Goal: Task Accomplishment & Management: Use online tool/utility

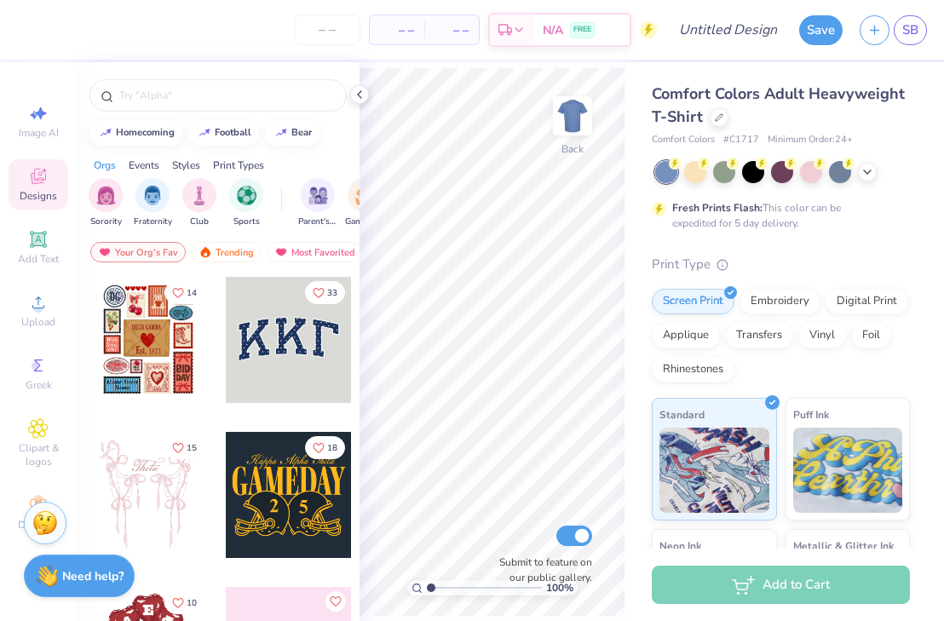
click at [880, 226] on div "Fresh Prints Flash: This color can be expedited for 5 day delivery." at bounding box center [777, 215] width 210 height 31
click at [857, 228] on div "Fresh Prints Flash: This color can be expedited for 5 day delivery." at bounding box center [777, 215] width 210 height 31
click at [360, 93] on polyline at bounding box center [359, 94] width 3 height 7
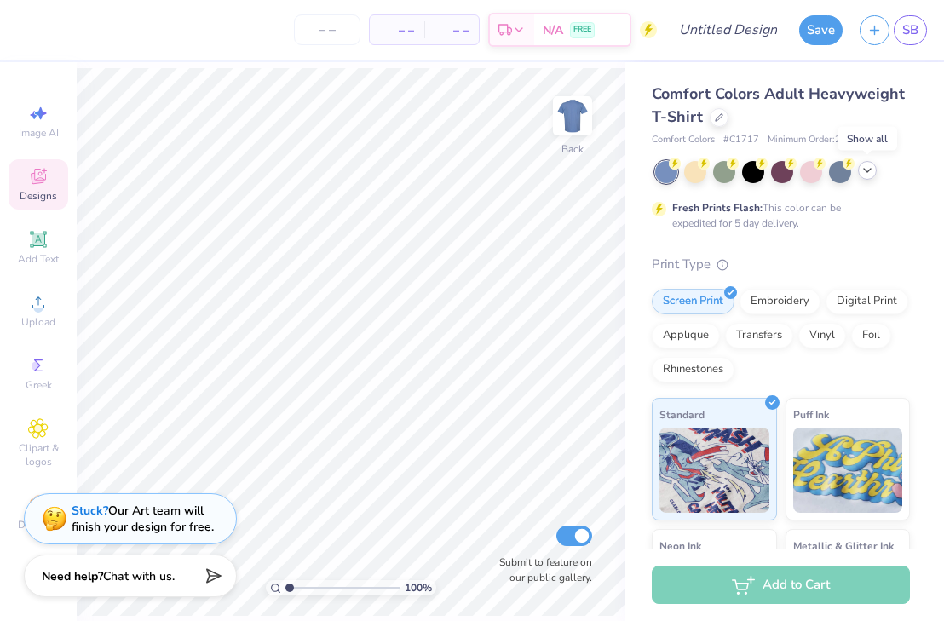
click at [874, 175] on icon at bounding box center [868, 171] width 14 height 14
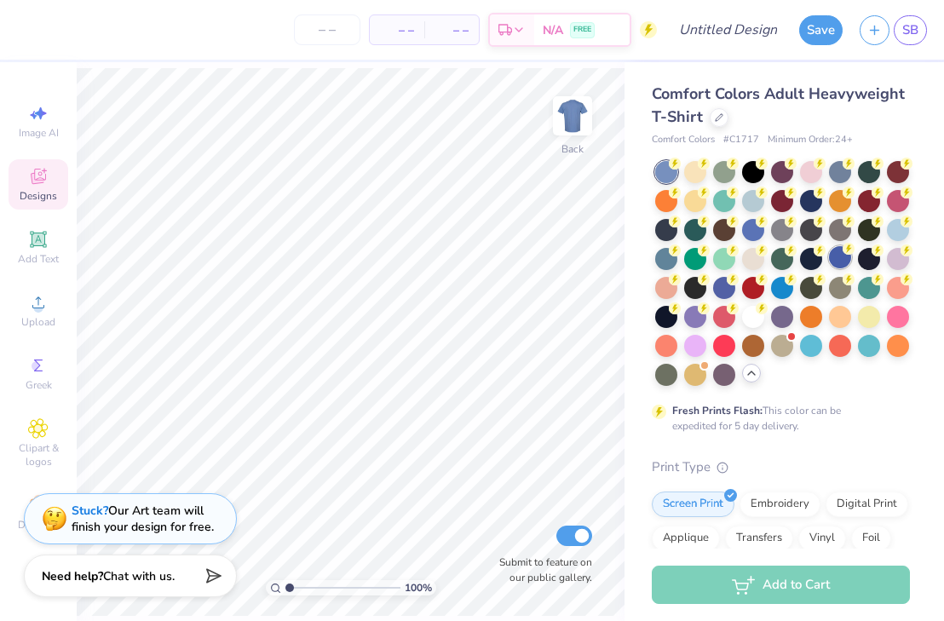
click at [839, 254] on div at bounding box center [840, 257] width 22 height 22
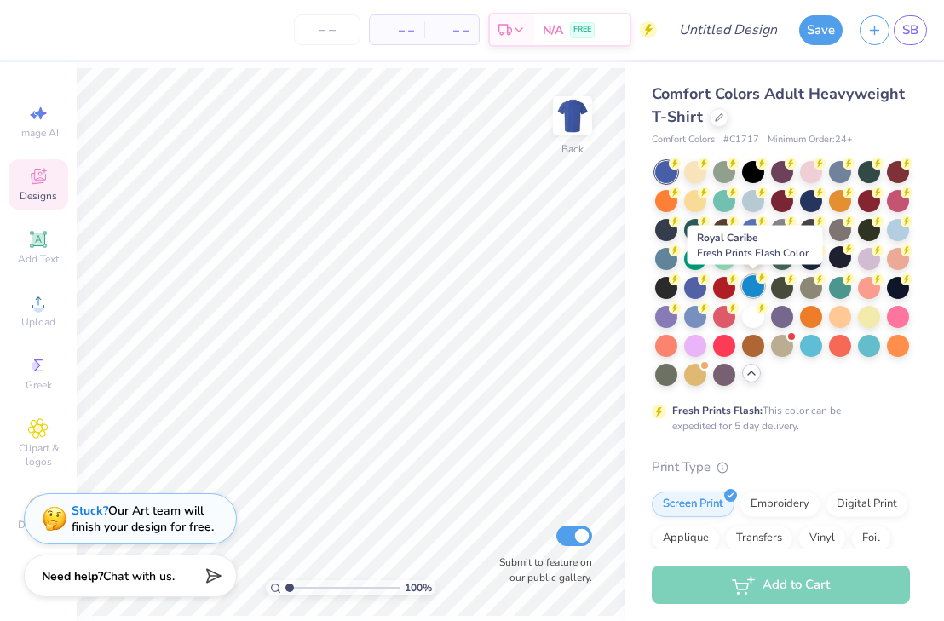
click at [748, 283] on div at bounding box center [753, 286] width 22 height 22
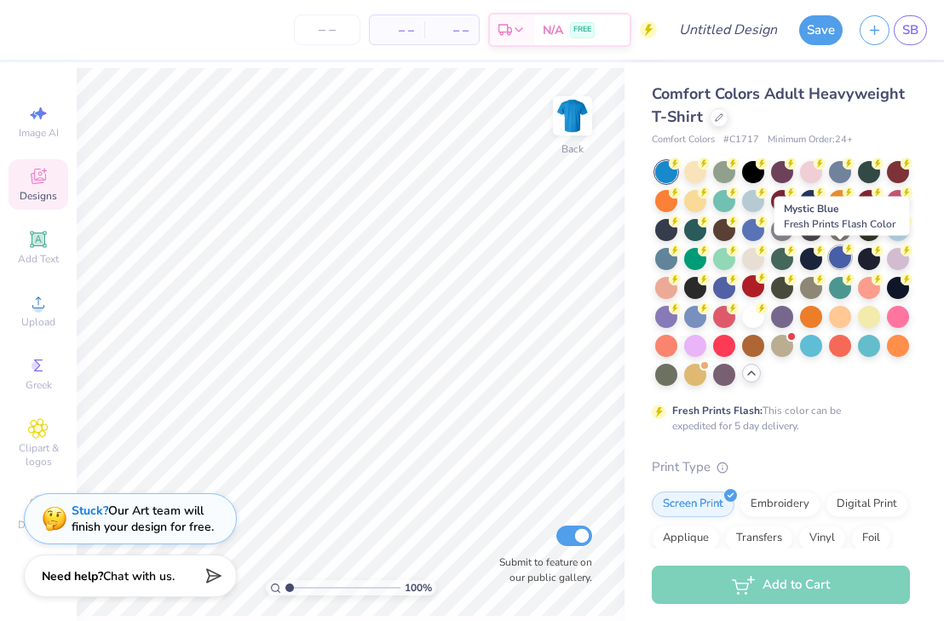
click at [844, 261] on div at bounding box center [840, 257] width 22 height 22
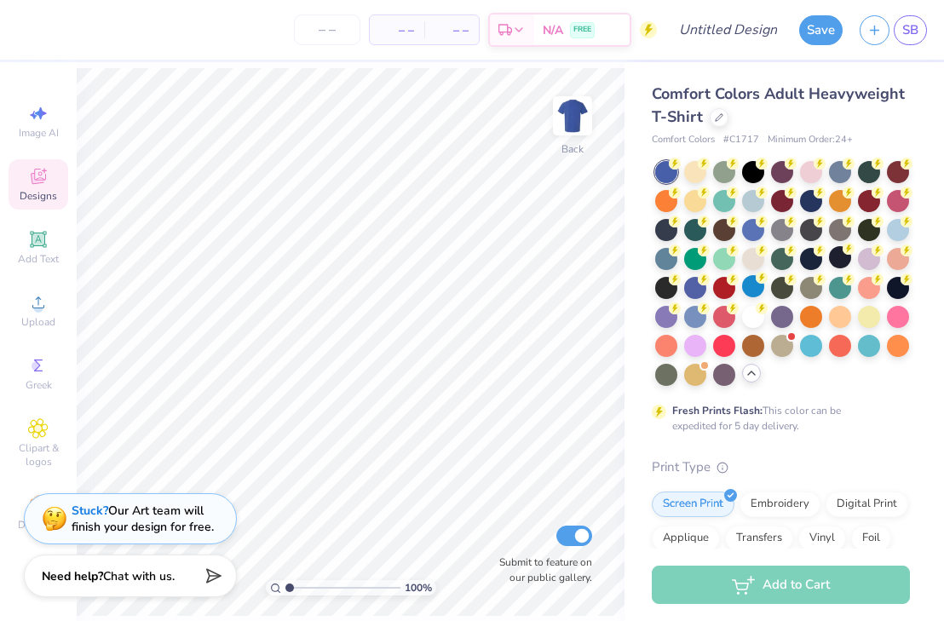
click at [64, 187] on div "Designs" at bounding box center [39, 184] width 60 height 50
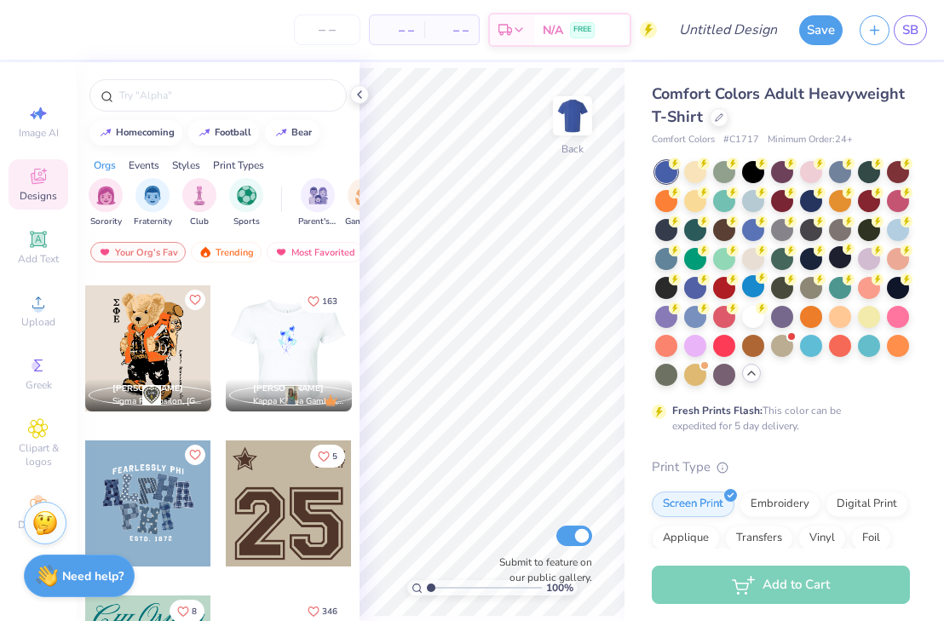
scroll to position [1707, 0]
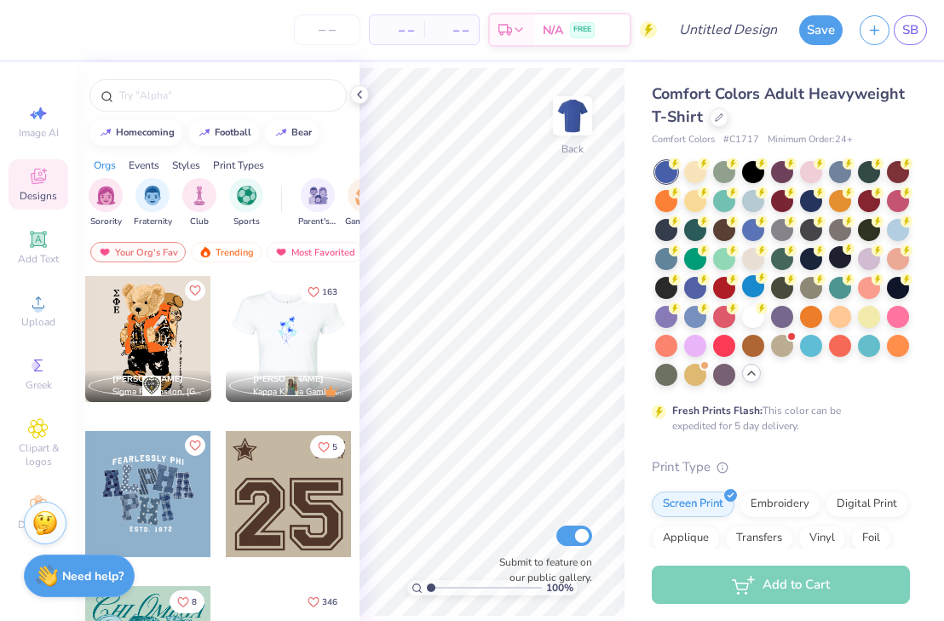
click at [258, 343] on div at bounding box center [288, 339] width 126 height 126
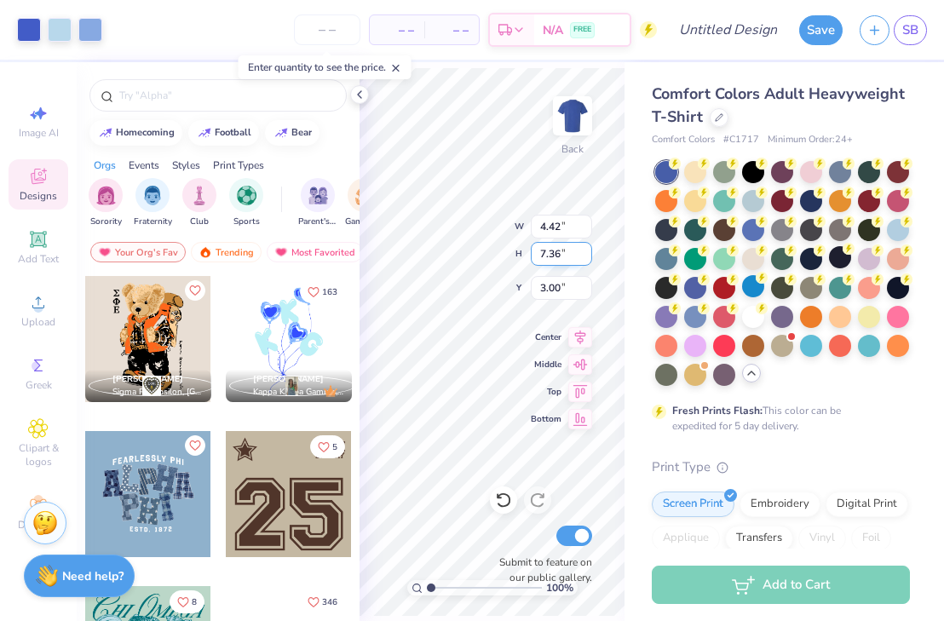
click at [562, 262] on div "100 % Back W 4.42 4.42 " H 7.36 7.36 " Y 3.00 3.00 " Center Middle Top Bottom S…" at bounding box center [492, 341] width 265 height 559
click at [559, 274] on div "100 % Back W 4.42 4.42 " H 7.36 7.36 " Y 3.00 3.00 " Center Middle Top Bottom S…" at bounding box center [492, 341] width 265 height 559
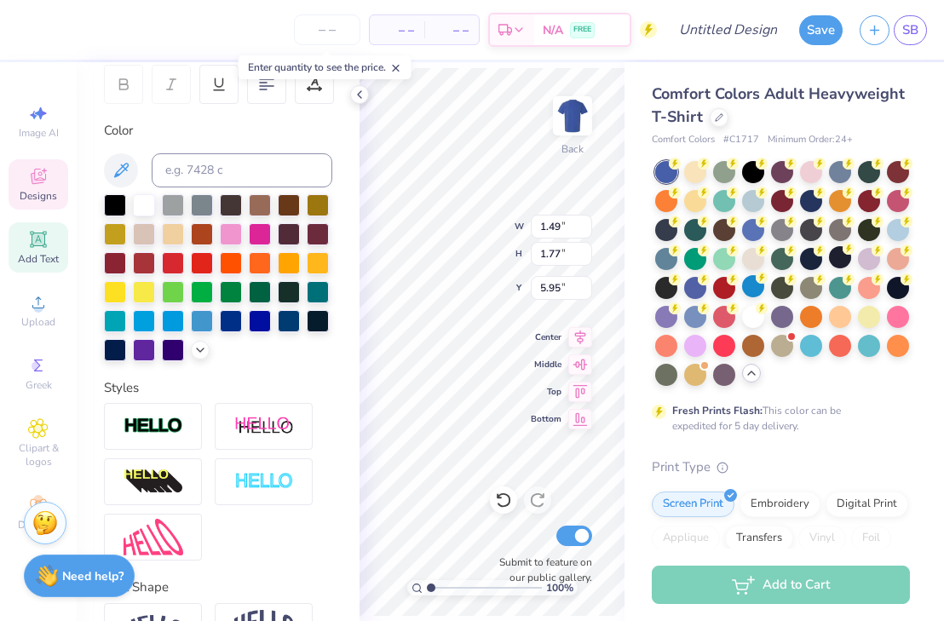
scroll to position [0, 0]
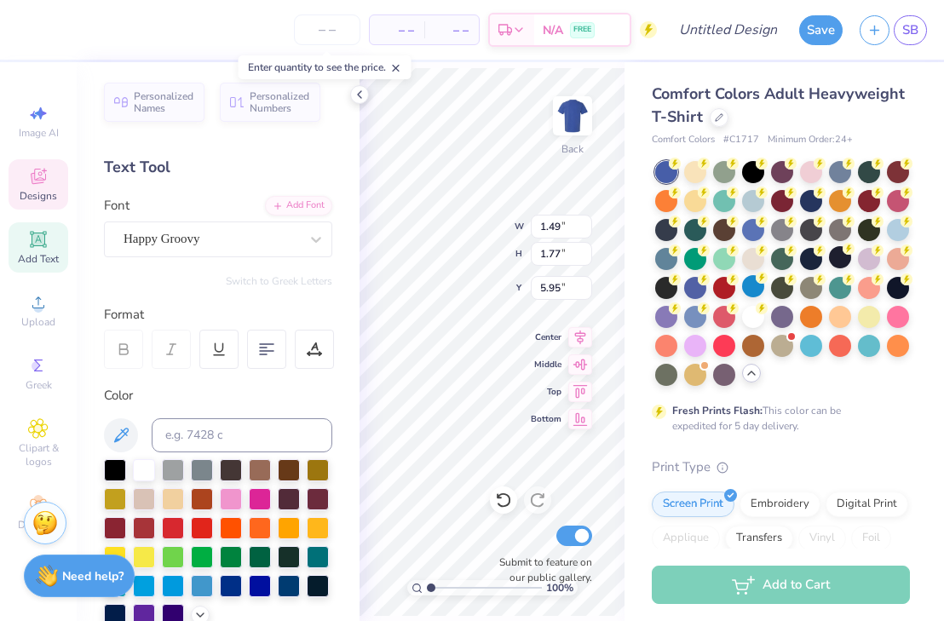
click at [262, 164] on div "Text Tool" at bounding box center [218, 167] width 228 height 23
click at [164, 109] on span "Personalized Names" at bounding box center [164, 100] width 61 height 24
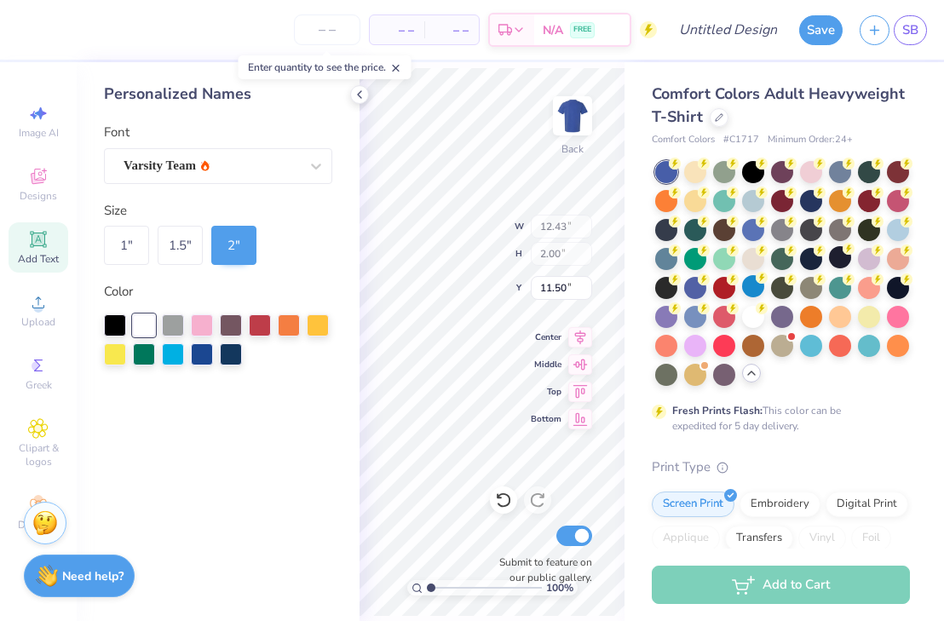
type input "12.43"
type input "2.00"
type input "11.50"
type input "1.49"
type input "1.77"
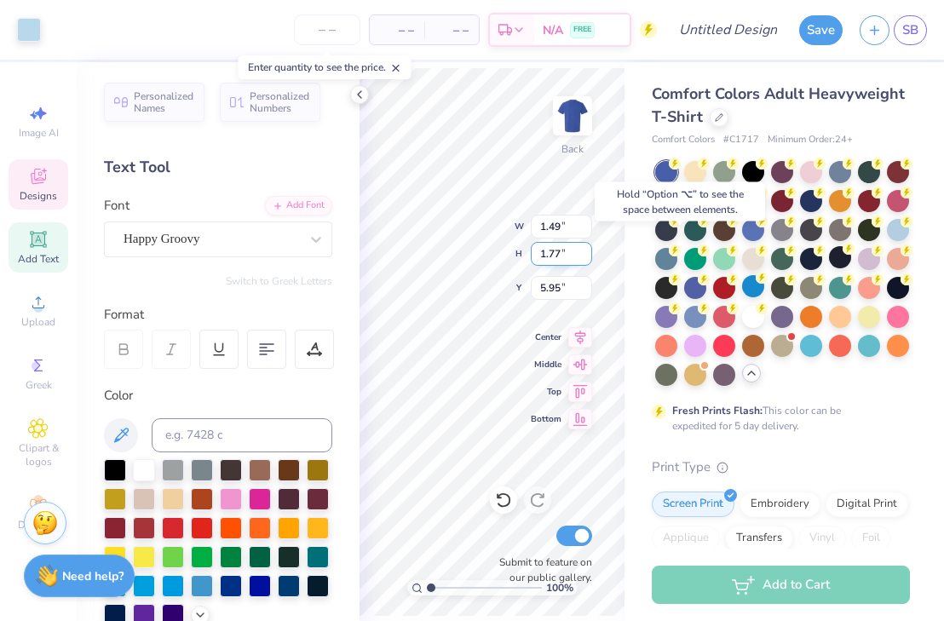
type input "6.13"
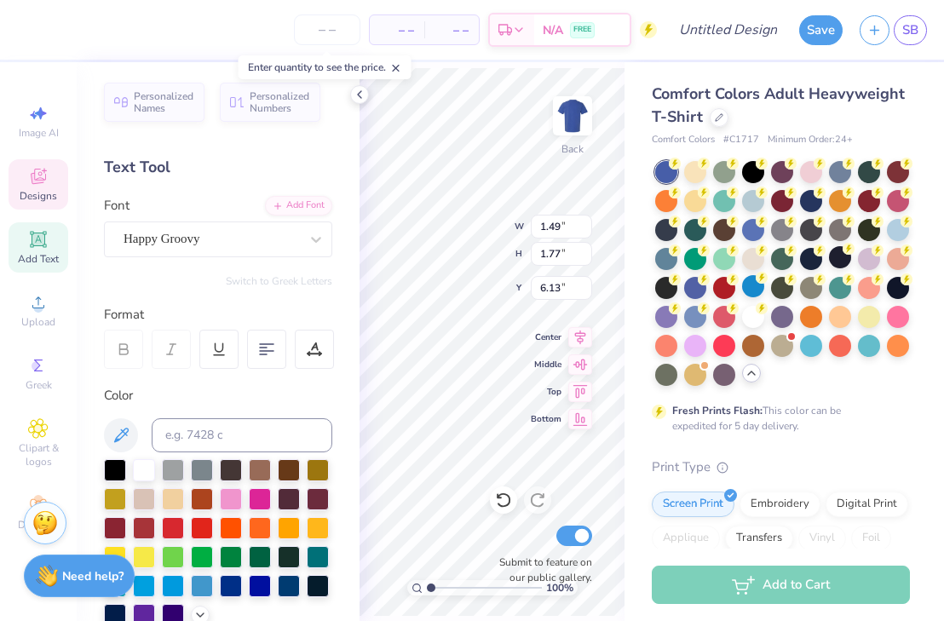
click at [652, 418] on icon at bounding box center [659, 412] width 14 height 14
click at [630, 415] on div "Comfort Colors Adult Heavyweight T-Shirt Comfort Colors # C1717 Minimum Order: …" at bounding box center [785, 524] width 320 height 924
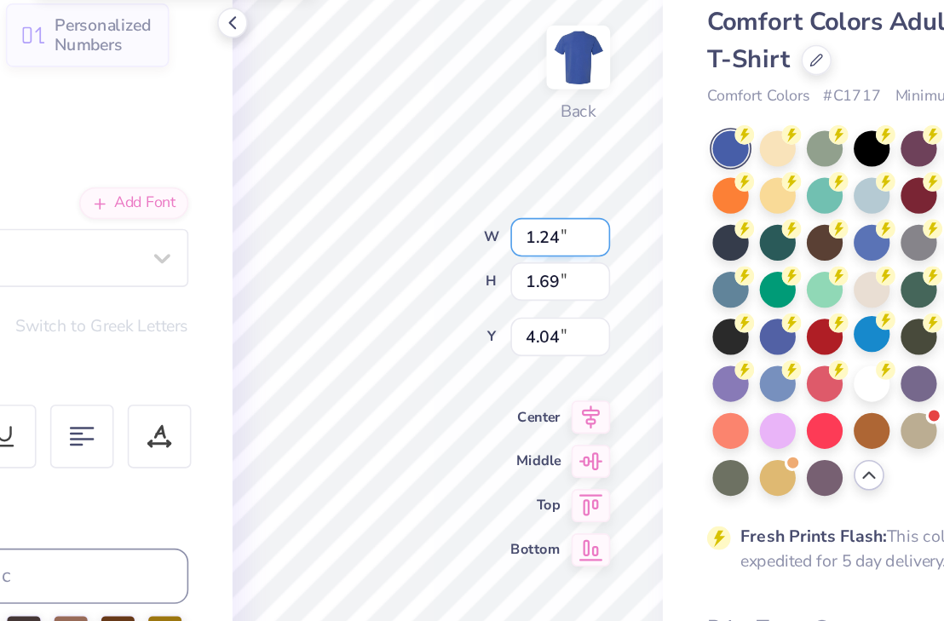
type textarea "e"
type input "1.49"
type input "1.77"
type input "6.13"
type textarea "R"
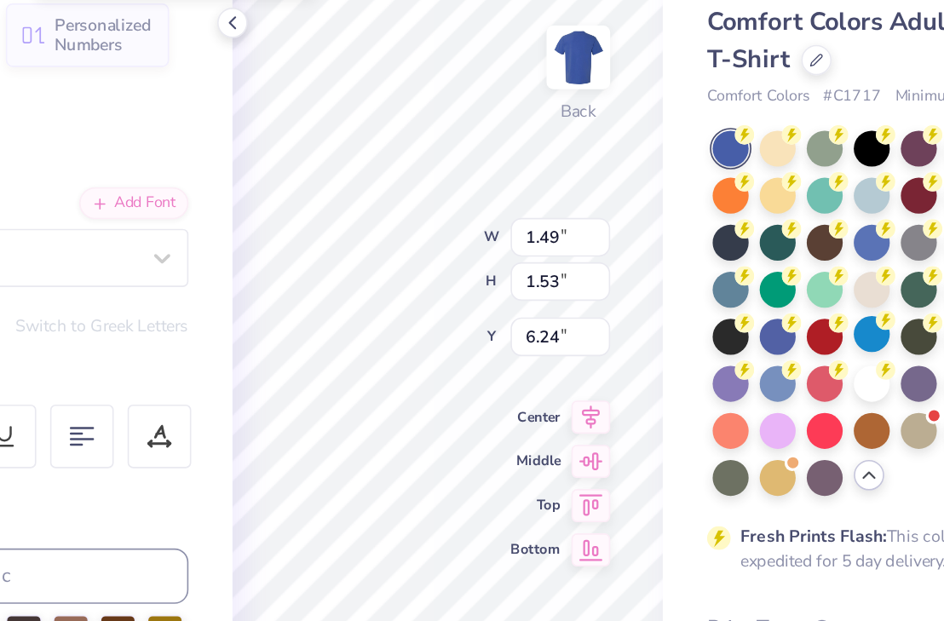
type input "1.53"
type input "6.24"
type textarea "G"
type textarea "V"
click at [638, 143] on div "Comfort Colors Adult Heavyweight T-Shirt Comfort Colors # C1717 Minimum Order: …" at bounding box center [785, 524] width 320 height 924
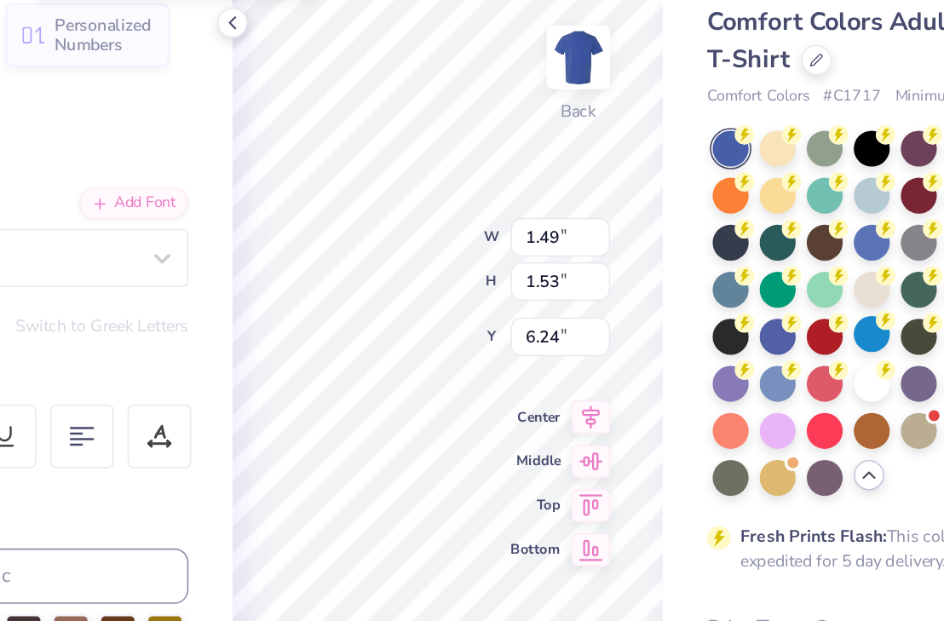
type input "1.54"
type input "1.62"
type input "6.08"
click at [638, 143] on div "Comfort Colors Adult Heavyweight T-Shirt Comfort Colors # C1717 Minimum Order: …" at bounding box center [785, 524] width 320 height 924
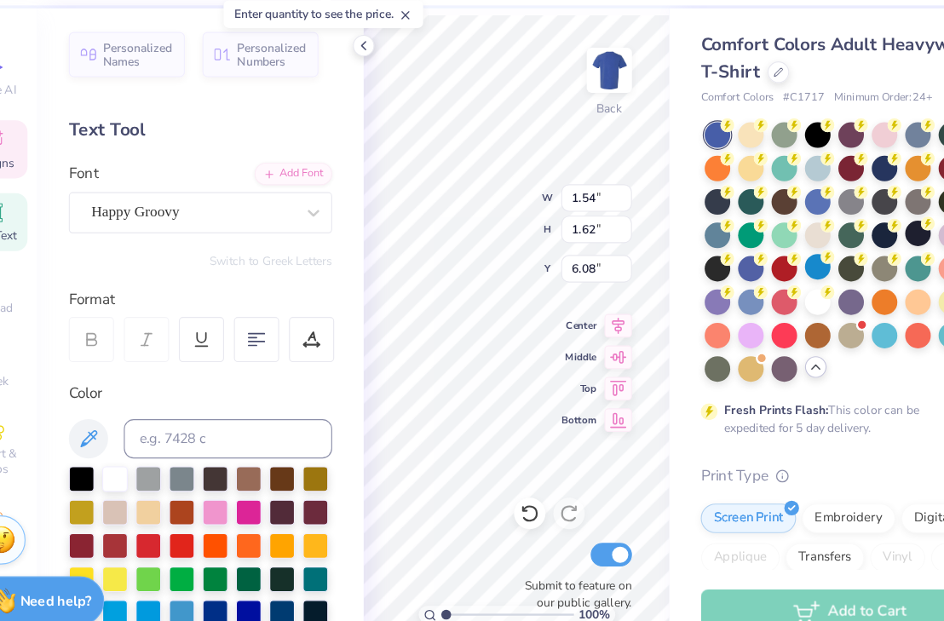
click at [636, 162] on div "Comfort Colors Adult Heavyweight T-Shirt Comfort Colors # C1717 Minimum Order: …" at bounding box center [785, 524] width 320 height 924
click at [637, 163] on div "Comfort Colors Adult Heavyweight T-Shirt Comfort Colors # C1717 Minimum Order: …" at bounding box center [785, 524] width 320 height 924
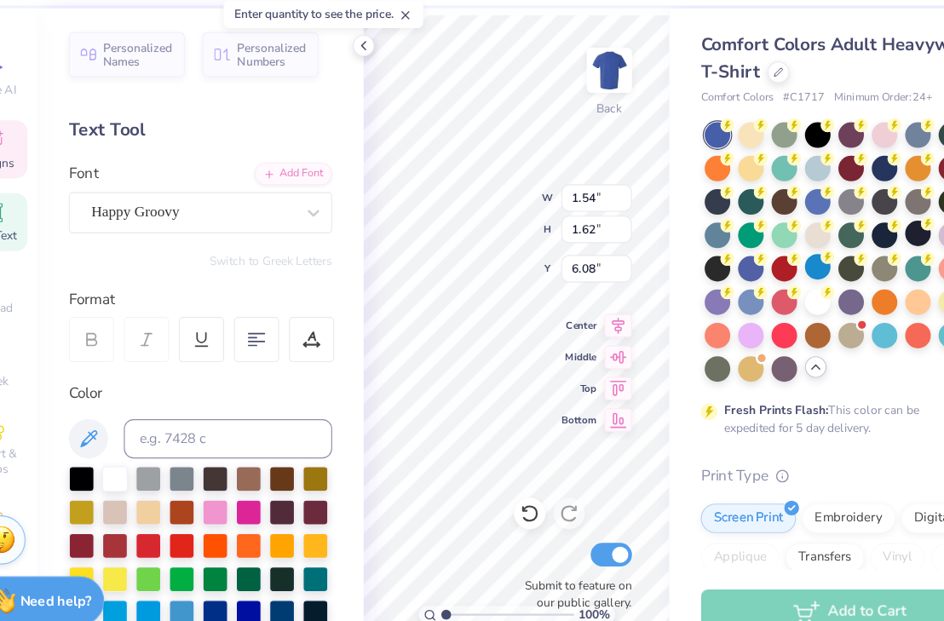
click at [638, 291] on div "Comfort Colors Adult Heavyweight T-Shirt Comfort Colors # C1717 Minimum Order: …" at bounding box center [785, 524] width 320 height 924
click at [637, 402] on div "Comfort Colors Adult Heavyweight T-Shirt Comfort Colors # C1717 Minimum Order: …" at bounding box center [785, 524] width 320 height 924
click at [603, 61] on div "– – Per Item – – Total Est. Delivery N/A FREE Design Title Save SB Image AI Des…" at bounding box center [472, 310] width 944 height 621
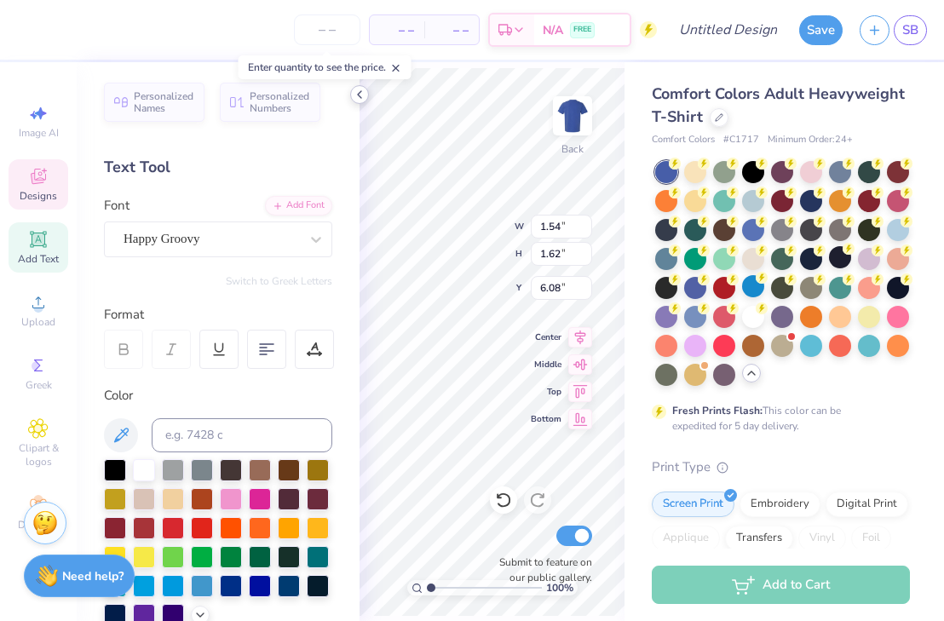
click at [358, 96] on icon at bounding box center [360, 95] width 14 height 14
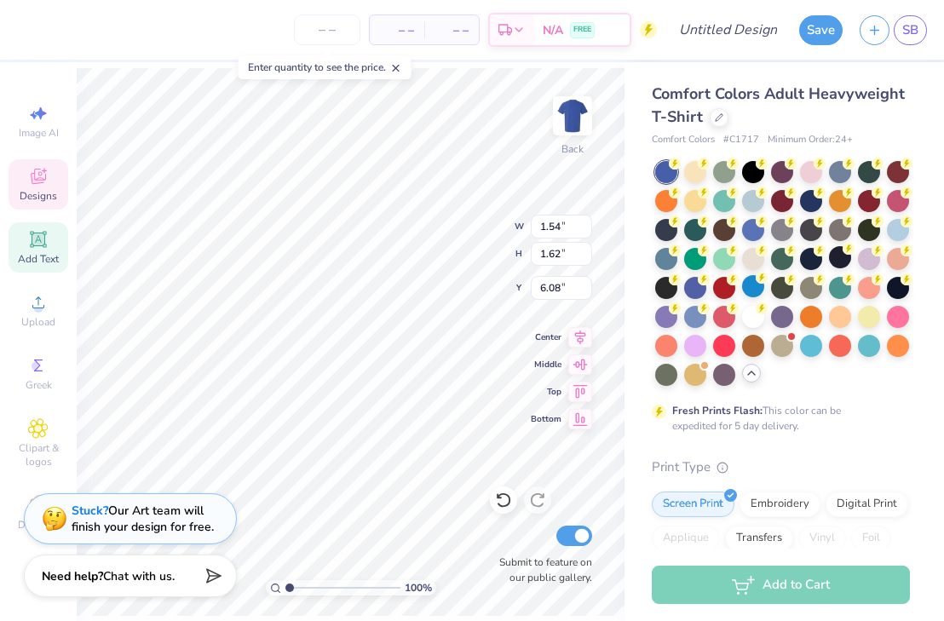
click at [645, 330] on div "Comfort Colors Adult Heavyweight T-Shirt Comfort Colors # C1717 Minimum Order: …" at bounding box center [785, 524] width 320 height 924
click at [626, 327] on div "Comfort Colors Adult Heavyweight T-Shirt Comfort Colors # C1717 Minimum Order: …" at bounding box center [785, 524] width 320 height 924
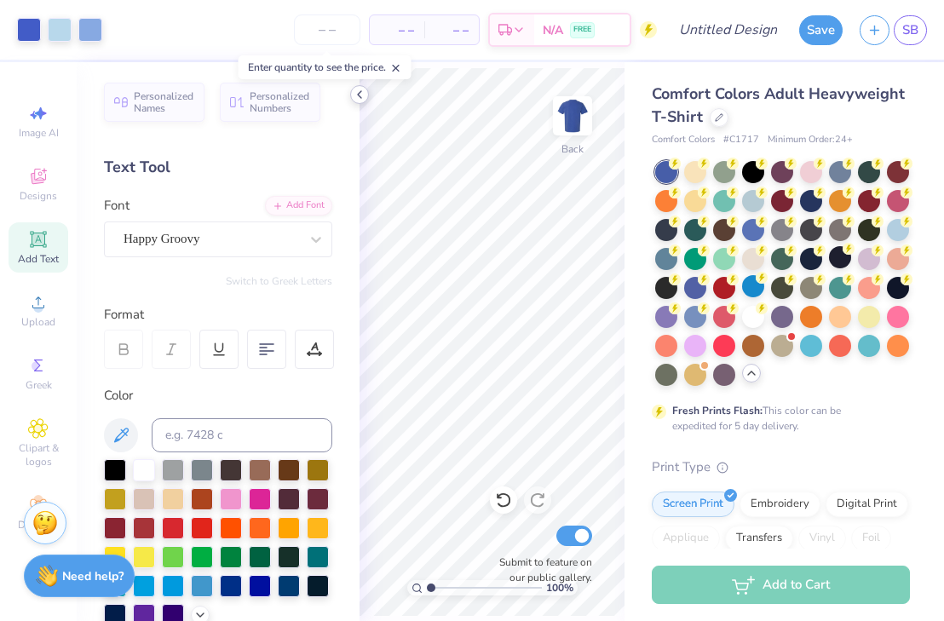
click at [359, 92] on icon at bounding box center [360, 95] width 14 height 14
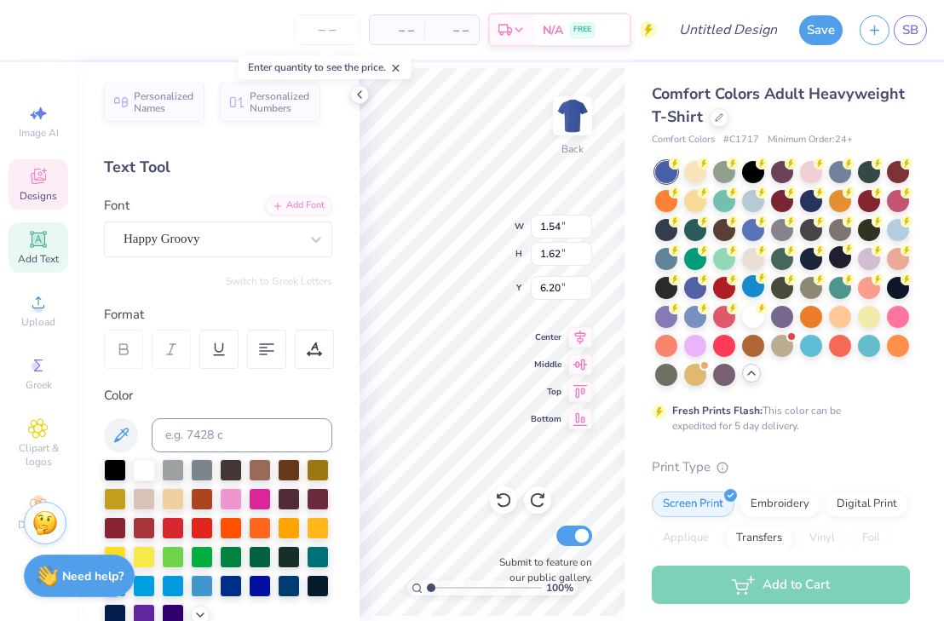
type input "6.08"
type input "1.49"
type input "1.53"
type input "6.24"
click at [536, 503] on icon at bounding box center [537, 500] width 17 height 17
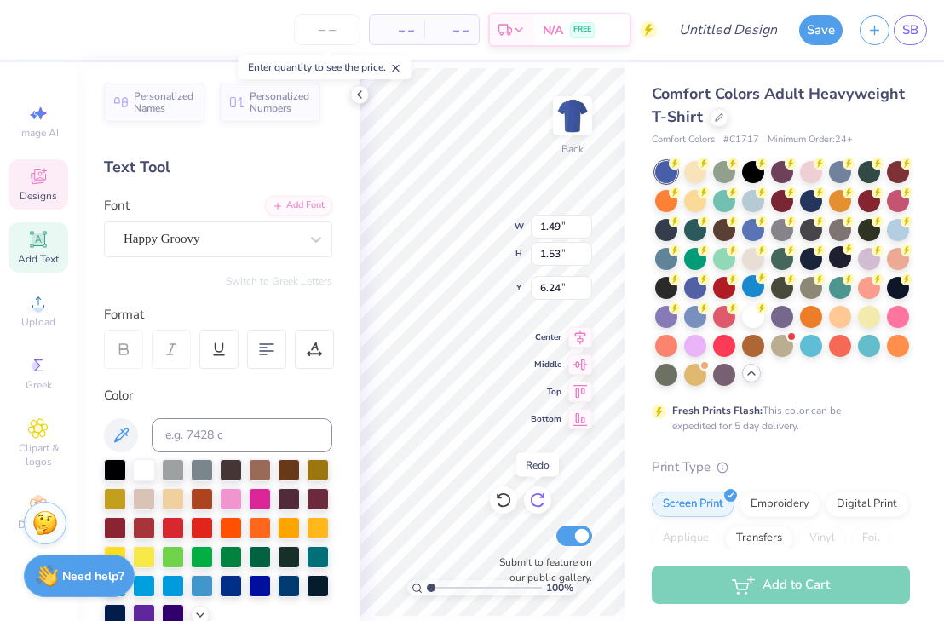
click at [536, 503] on icon at bounding box center [537, 500] width 17 height 17
type input "1.54"
type input "1.62"
type input "6.08"
click at [647, 456] on div "Comfort Colors Adult Heavyweight T-Shirt Comfort Colors # C1717 Minimum Order: …" at bounding box center [785, 524] width 320 height 924
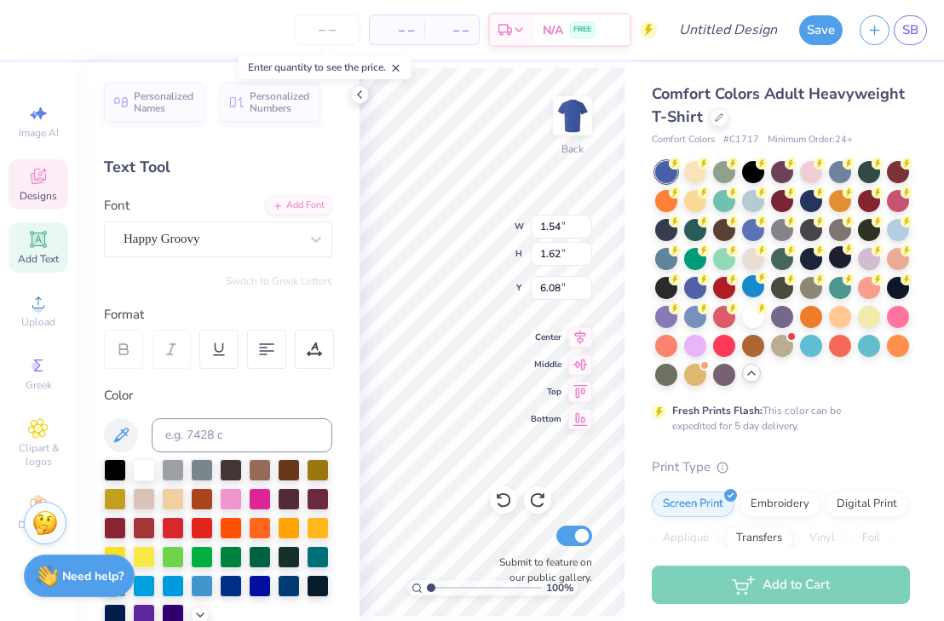
click at [633, 430] on div "Comfort Colors Adult Heavyweight T-Shirt Comfort Colors # C1717 Minimum Order: …" at bounding box center [785, 524] width 320 height 924
click at [358, 91] on icon at bounding box center [360, 95] width 14 height 14
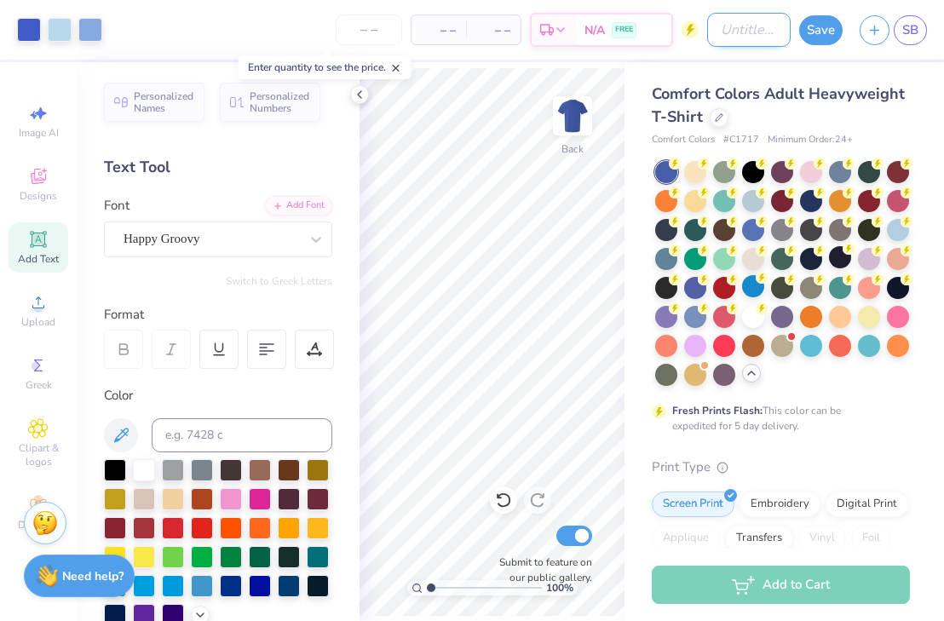
click at [728, 33] on input "Design Title" at bounding box center [749, 30] width 84 height 34
type input "balloons tshirt"
click at [816, 32] on button "Save" at bounding box center [820, 28] width 43 height 30
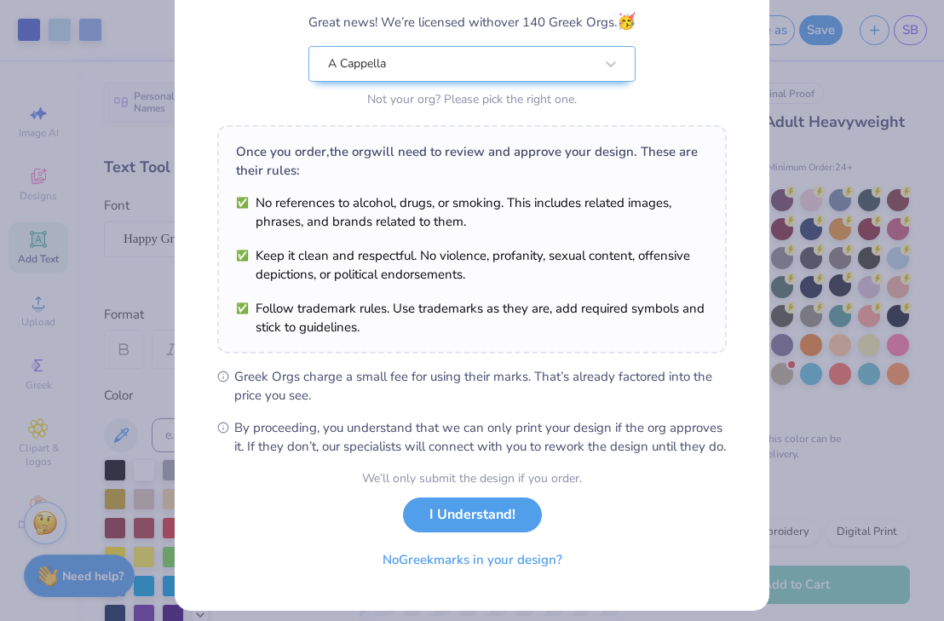
scroll to position [176, 0]
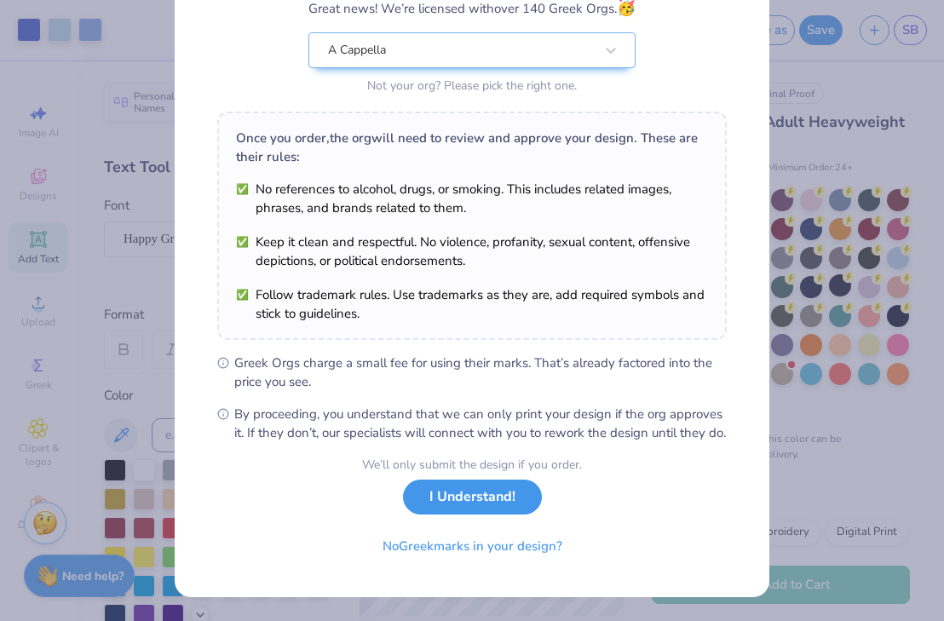
click at [501, 499] on button "I Understand!" at bounding box center [472, 497] width 139 height 35
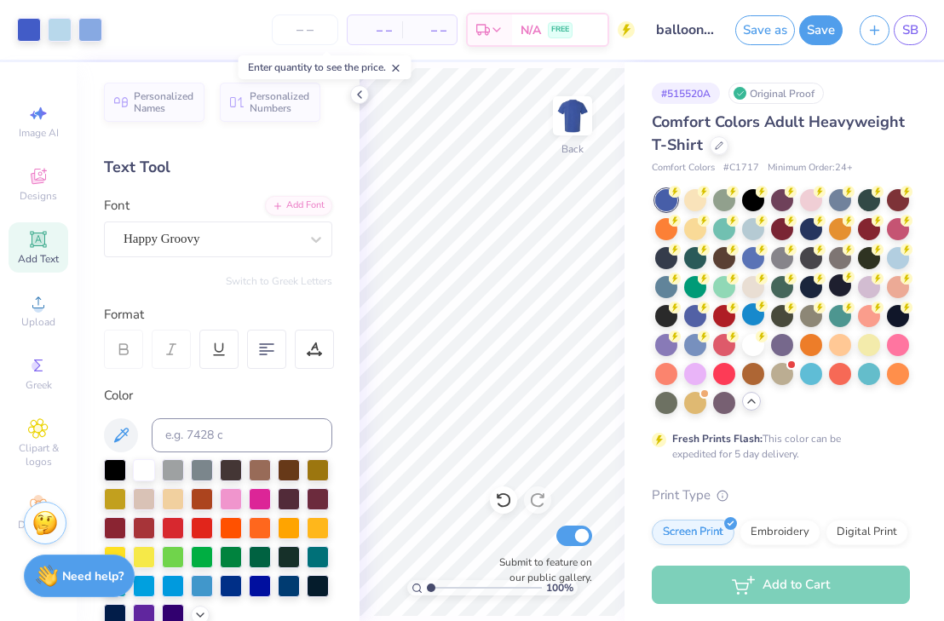
scroll to position [0, 0]
click at [634, 422] on div "# 515520A Original Proof Comfort Colors Adult Heavyweight T-Shirt Comfort Color…" at bounding box center [785, 538] width 320 height 952
click at [573, 120] on img at bounding box center [573, 116] width 68 height 68
click at [52, 183] on div "Designs" at bounding box center [39, 184] width 60 height 50
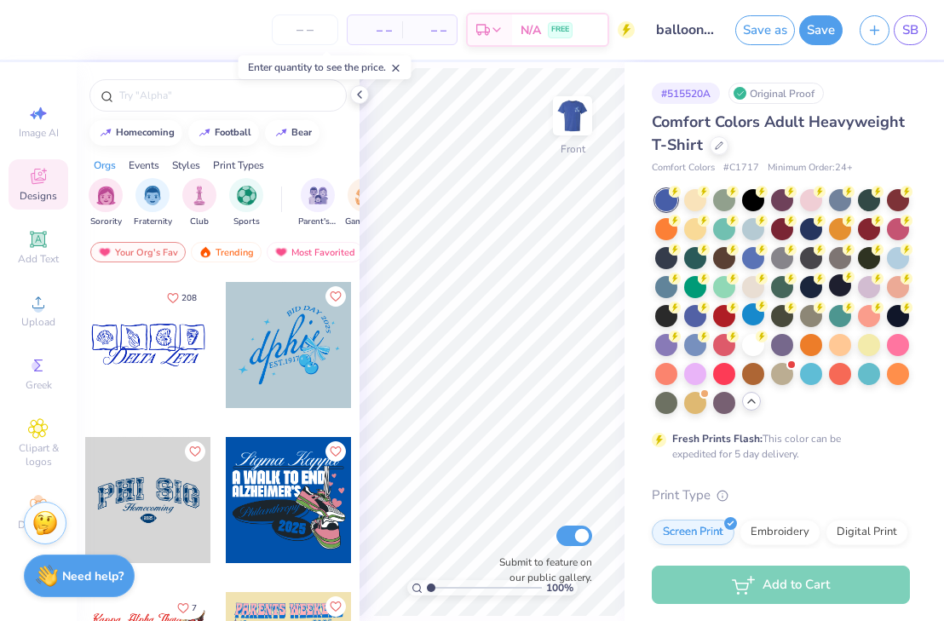
scroll to position [3569, 0]
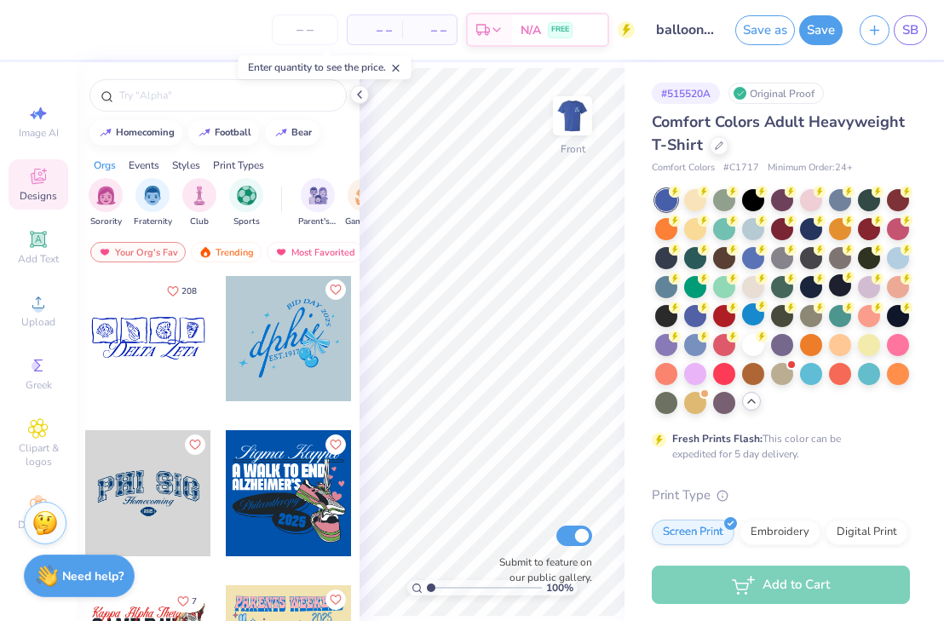
click at [180, 349] on div at bounding box center [148, 338] width 126 height 126
click at [573, 124] on img at bounding box center [573, 116] width 68 height 68
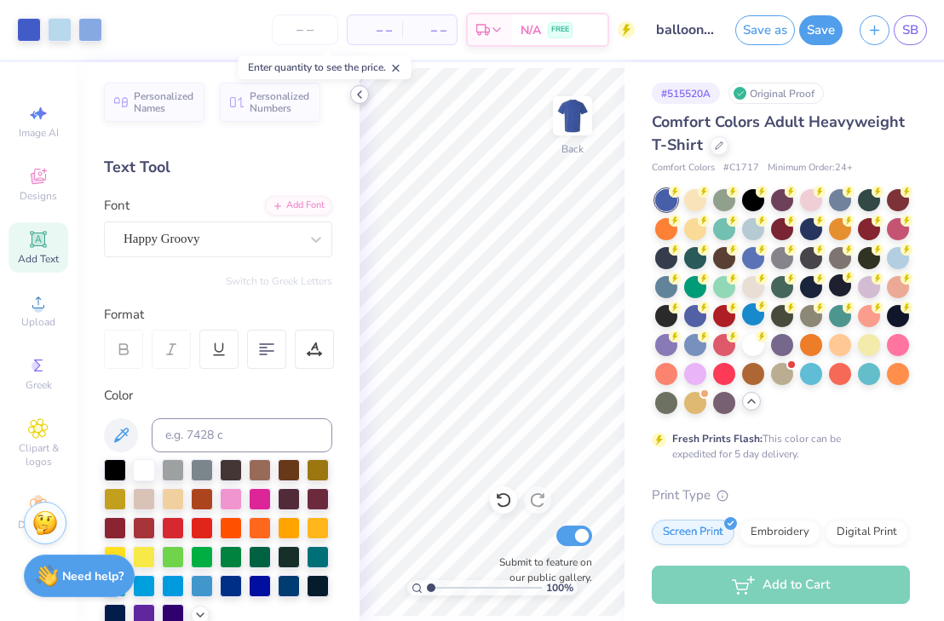
click at [358, 100] on icon at bounding box center [360, 95] width 14 height 14
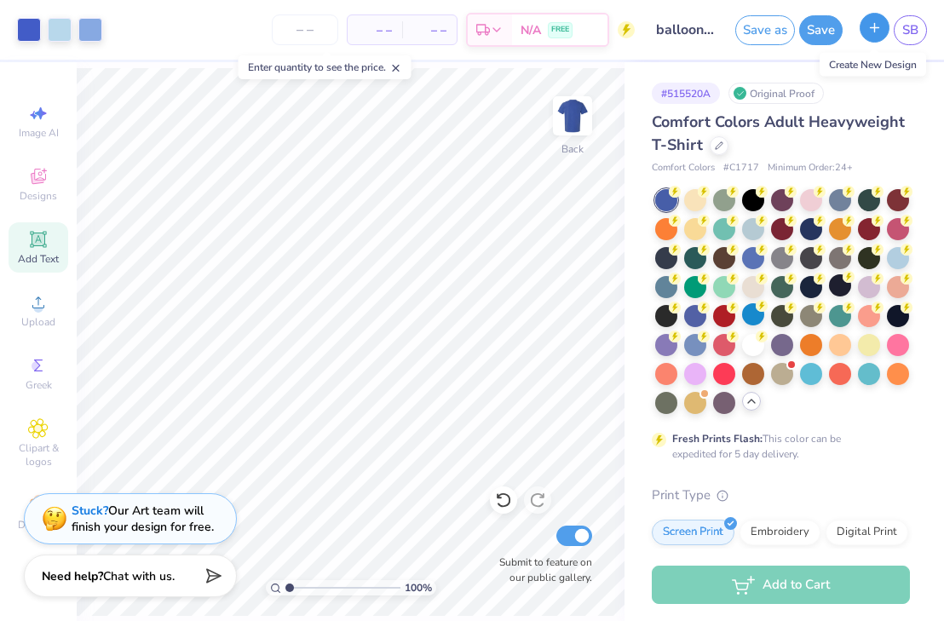
click at [864, 32] on button "button" at bounding box center [875, 28] width 30 height 30
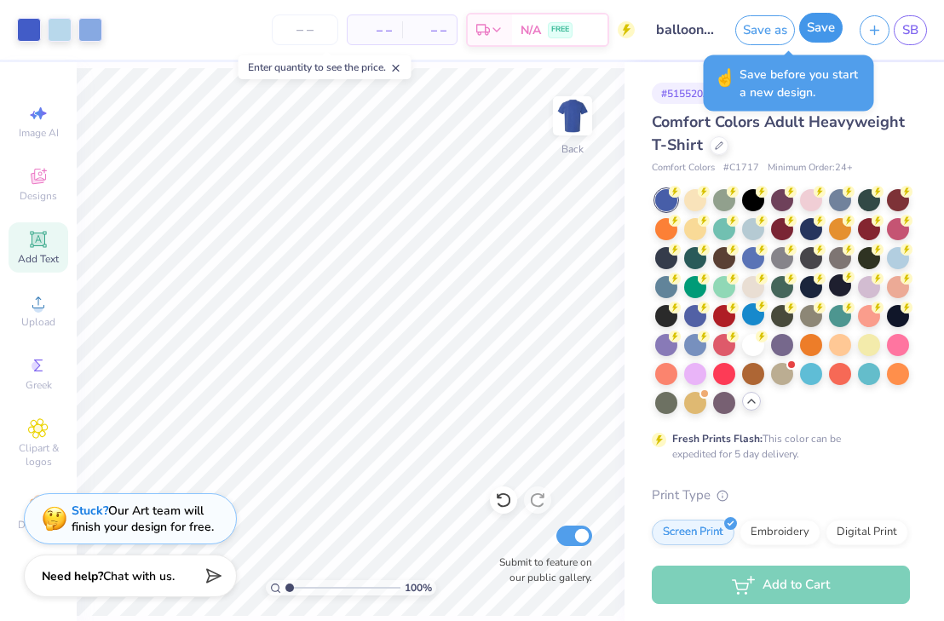
click at [812, 34] on button "Save" at bounding box center [820, 28] width 43 height 30
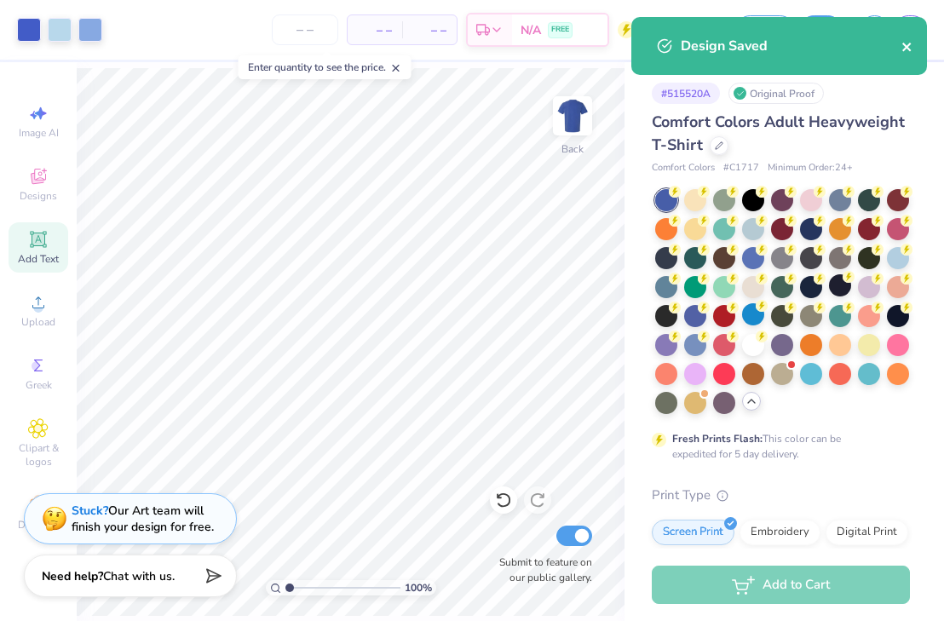
click at [906, 44] on icon "close" at bounding box center [908, 47] width 12 height 14
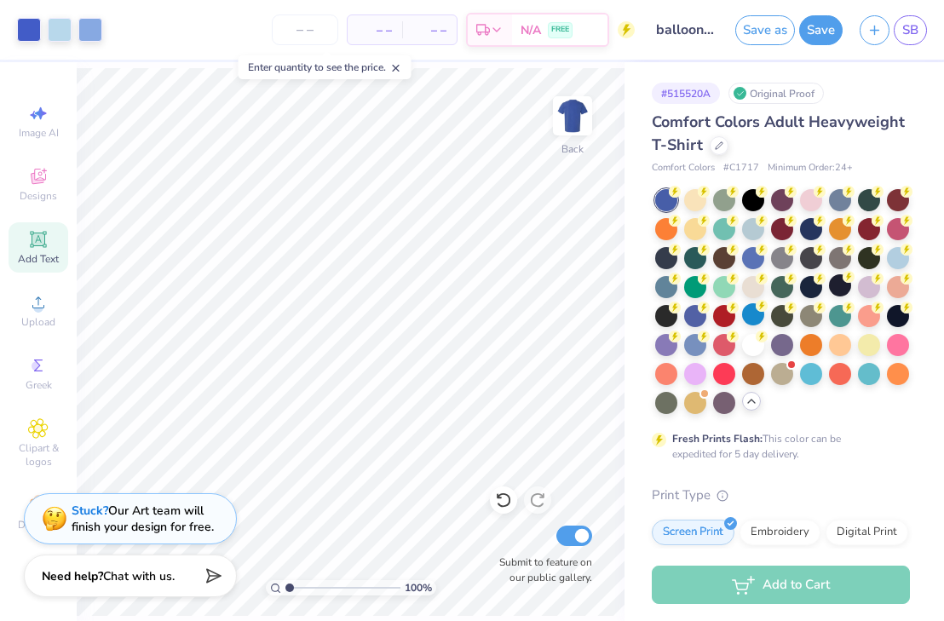
click at [868, 24] on div "Design Saved" at bounding box center [779, 53] width 303 height 78
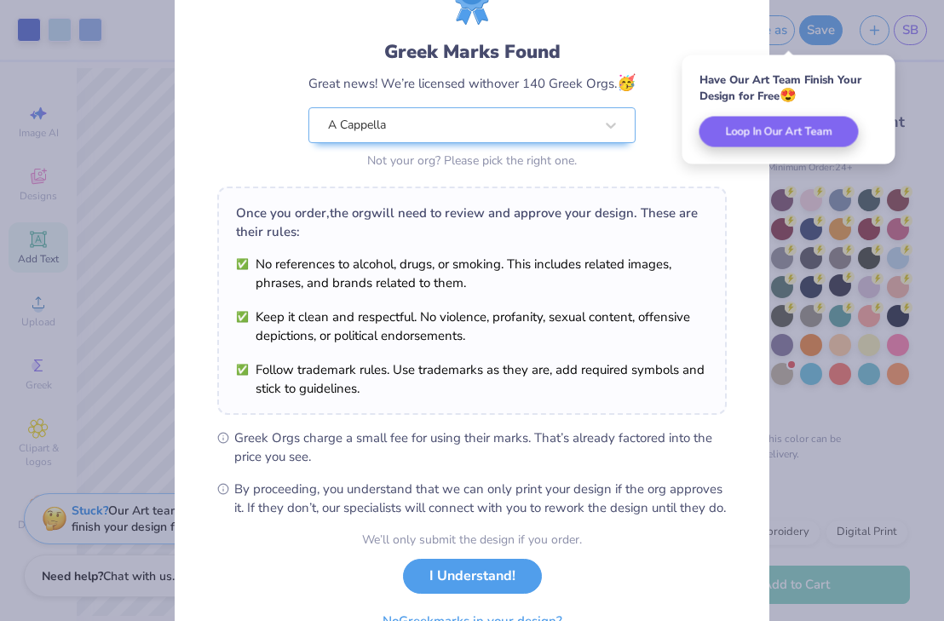
scroll to position [176, 0]
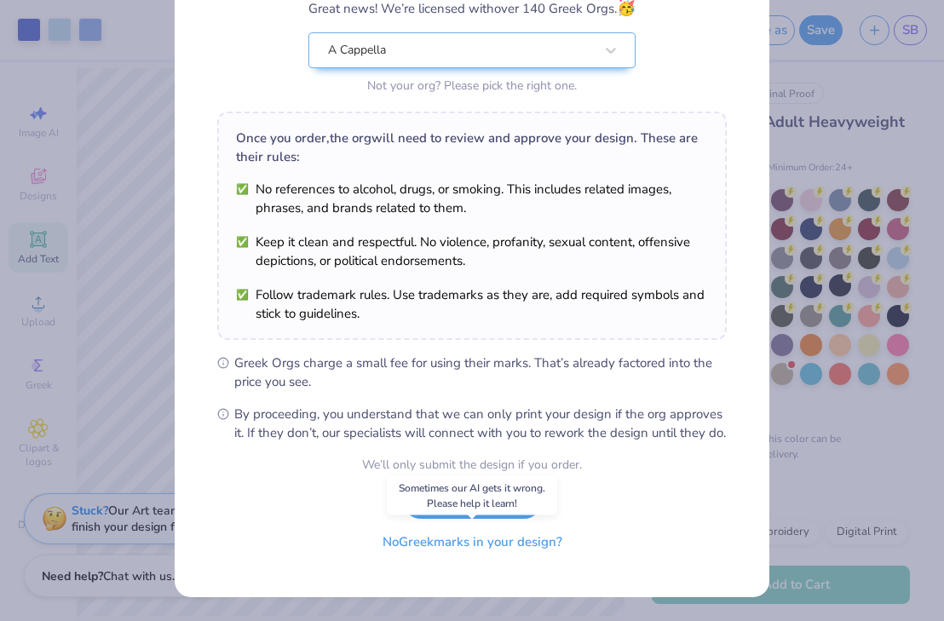
click at [474, 549] on button "No Greek marks in your design?" at bounding box center [472, 542] width 209 height 35
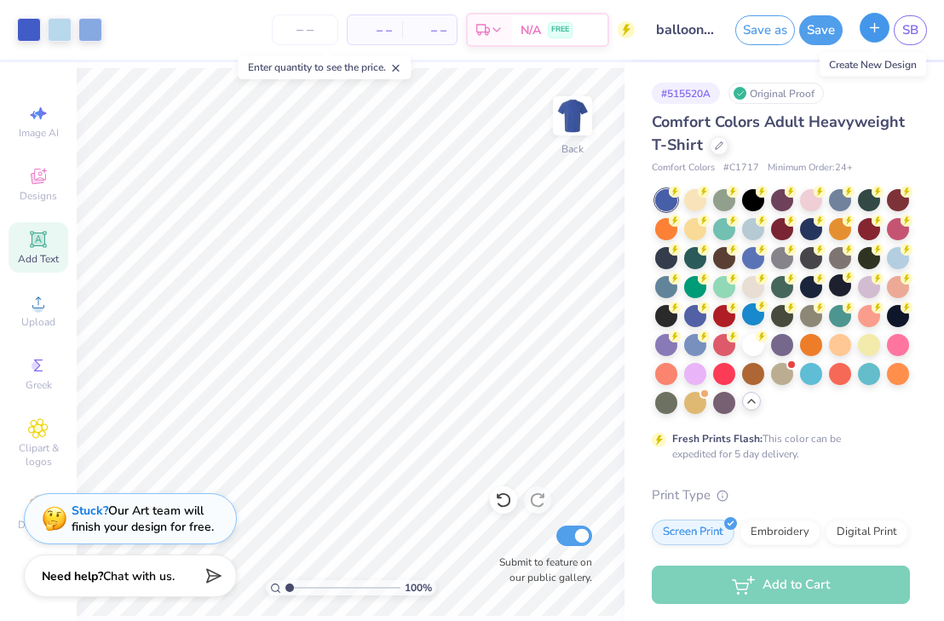
click at [865, 24] on button "button" at bounding box center [875, 28] width 30 height 30
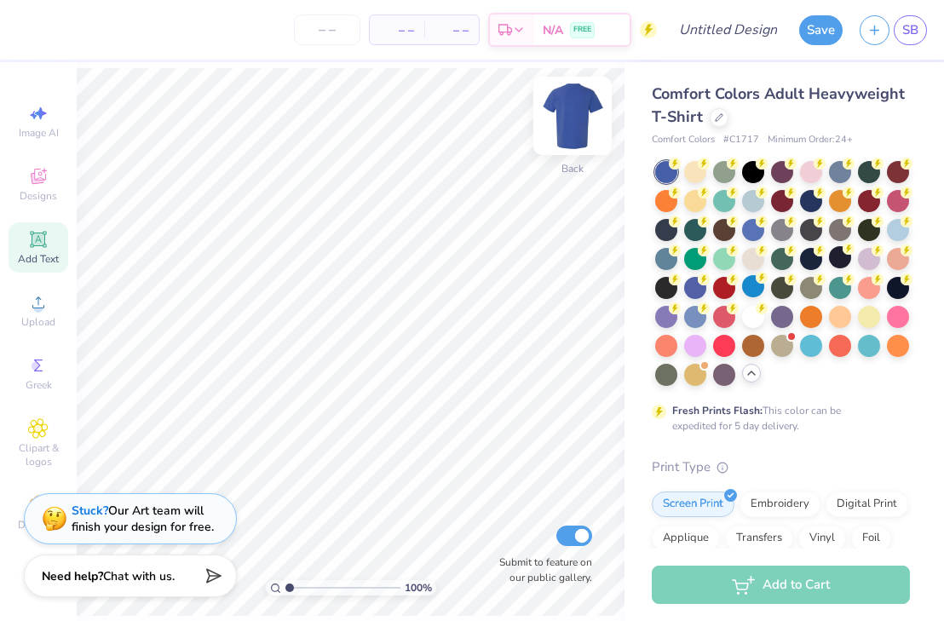
click at [566, 115] on img at bounding box center [573, 116] width 68 height 68
click at [566, 115] on img at bounding box center [573, 116] width 34 height 34
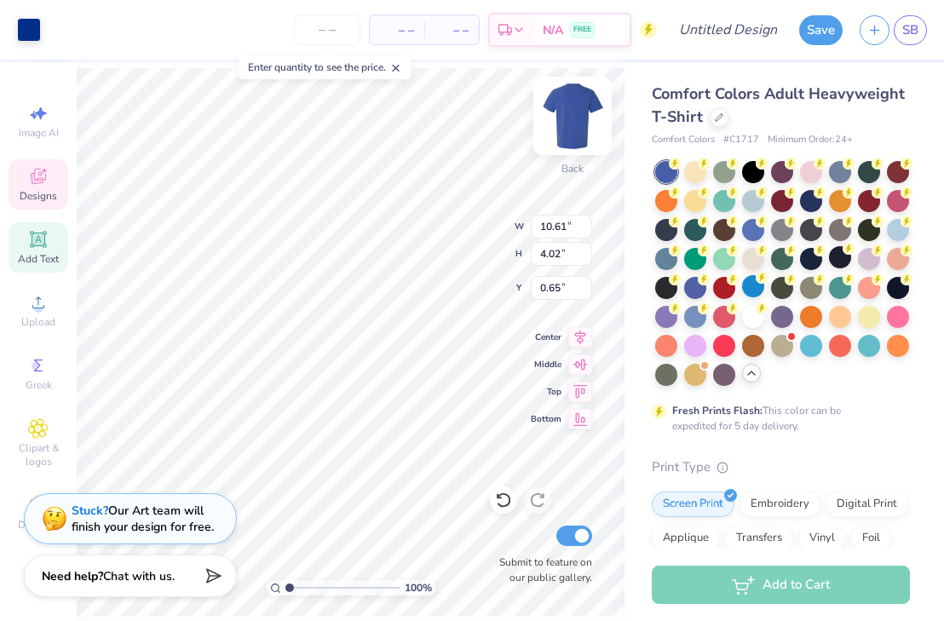
type input "3.00"
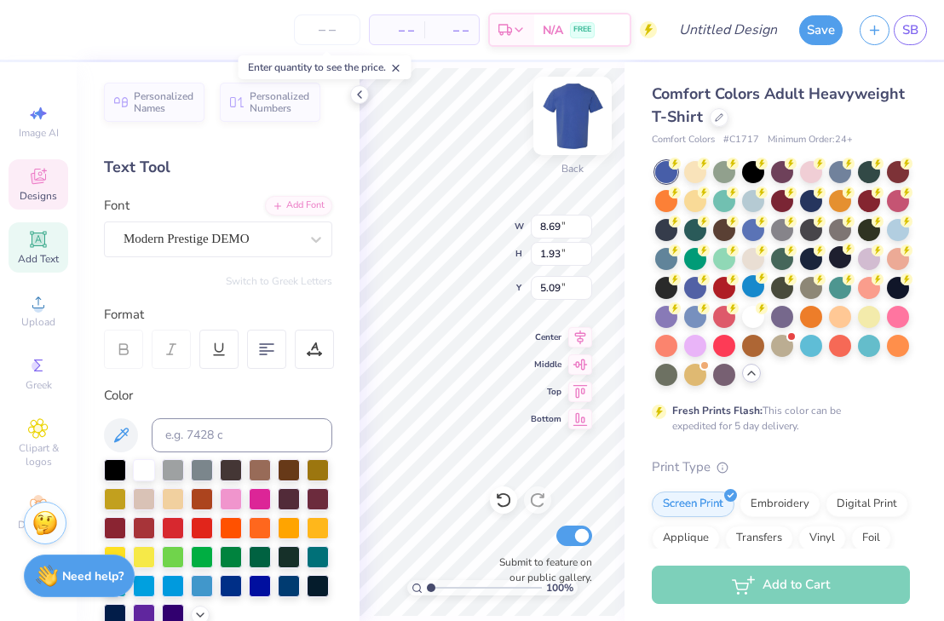
scroll to position [0, 2]
type textarea "reveille a cappella"
type textarea "reveille"
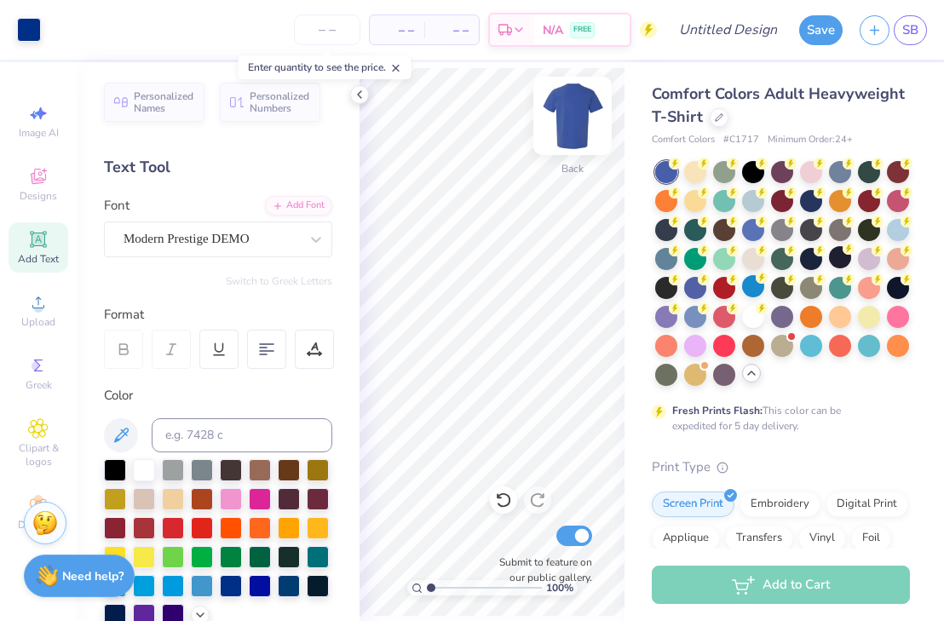
click at [582, 108] on img at bounding box center [573, 116] width 68 height 68
click at [582, 108] on img at bounding box center [573, 116] width 34 height 34
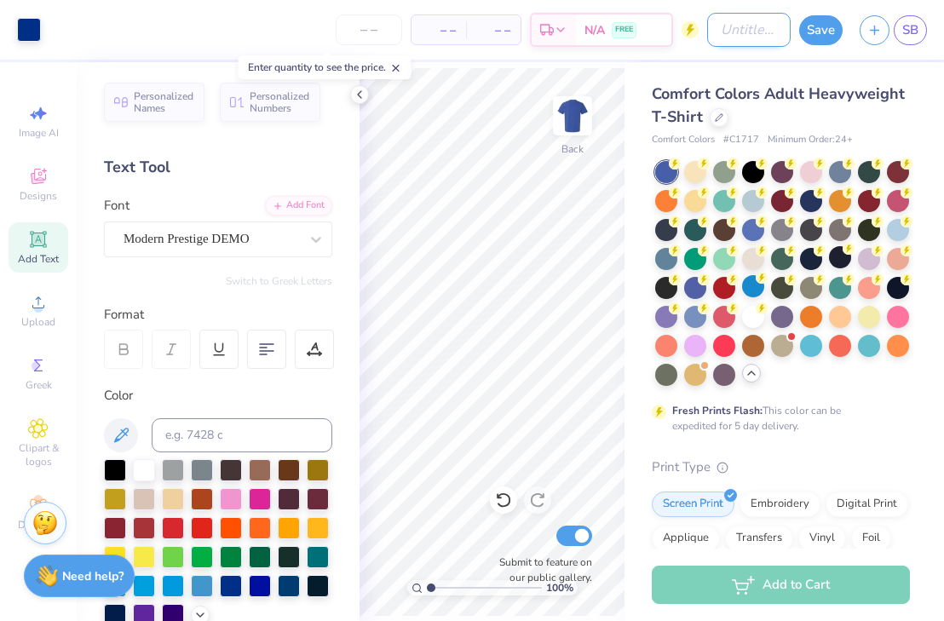
click at [712, 33] on input "Design Title" at bounding box center [749, 30] width 84 height 34
type input "beach t shirt"
click at [818, 32] on button "Save" at bounding box center [820, 28] width 43 height 30
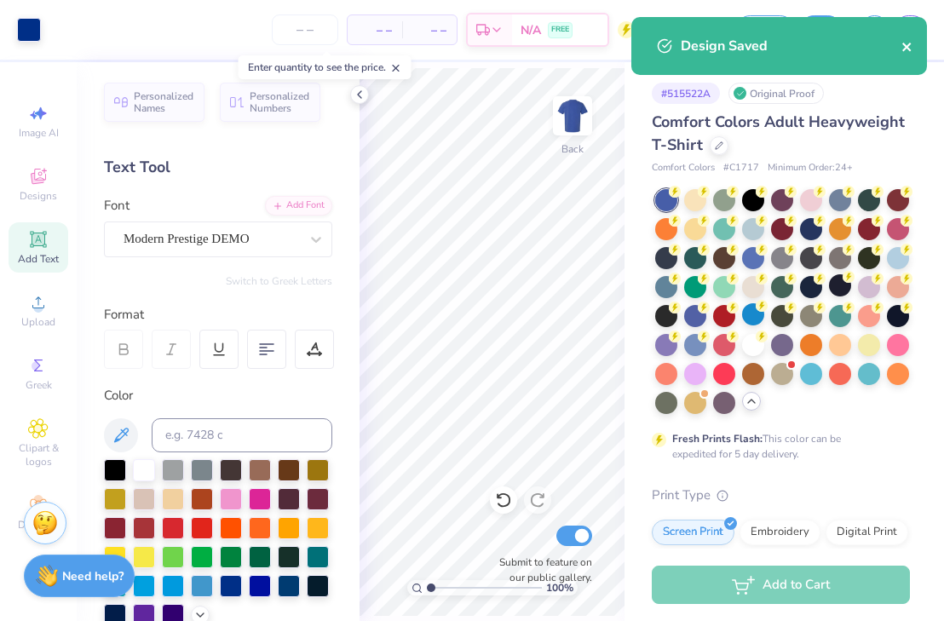
click at [913, 41] on icon "close" at bounding box center [908, 47] width 12 height 14
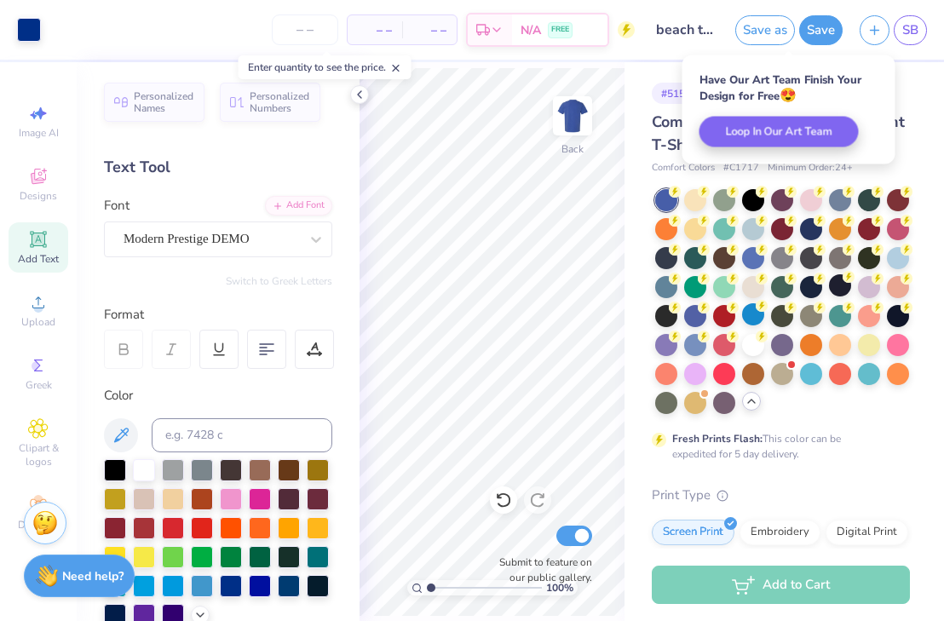
click at [913, 35] on span "SB" at bounding box center [911, 30] width 16 height 20
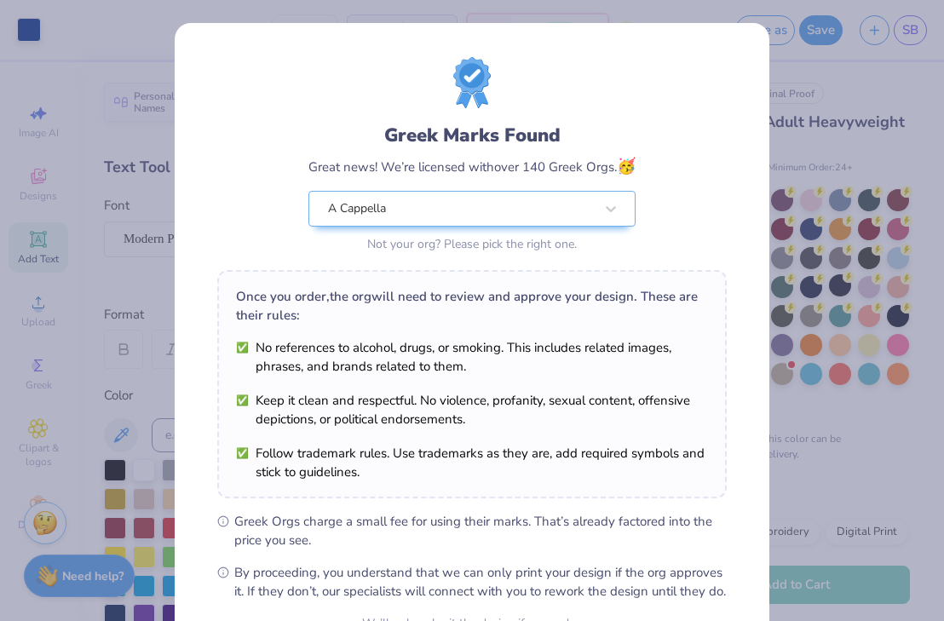
click at [802, 101] on div "Greek Marks Found Great news! We’re licensed with over 140 Greek Orgs. 🥳 A Capp…" at bounding box center [472, 310] width 944 height 621
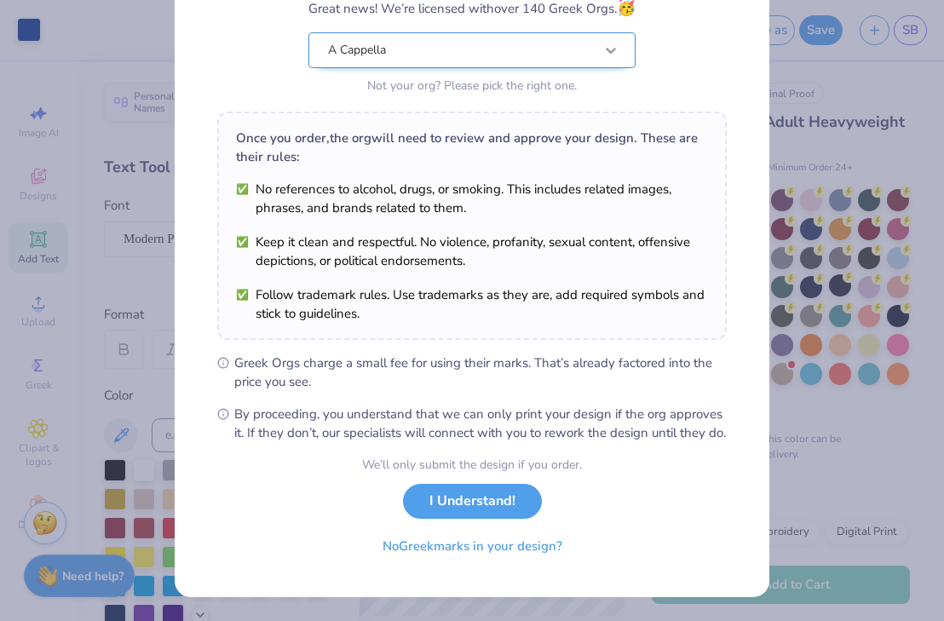
scroll to position [176, 0]
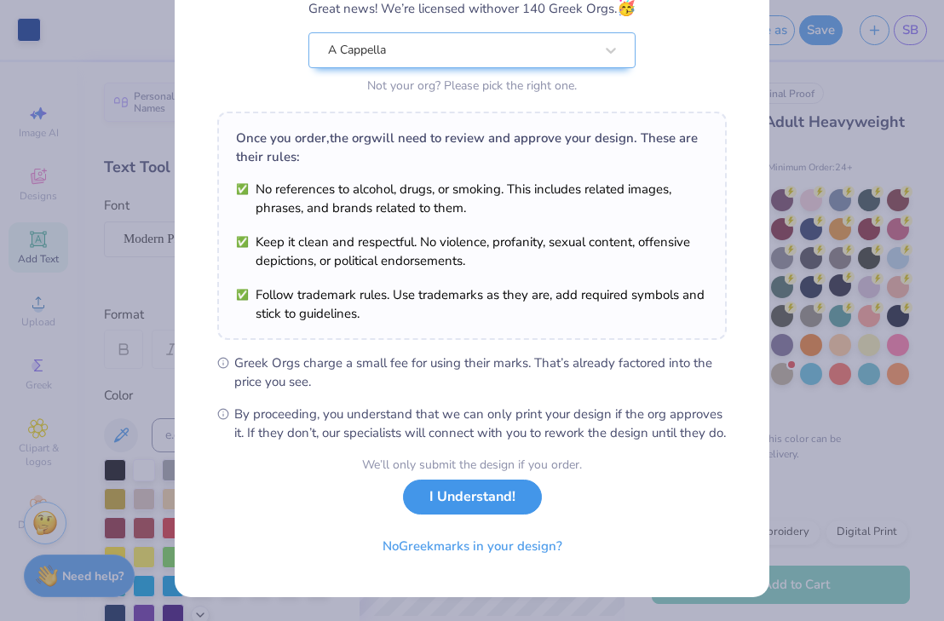
click at [470, 509] on button "I Understand!" at bounding box center [472, 497] width 139 height 35
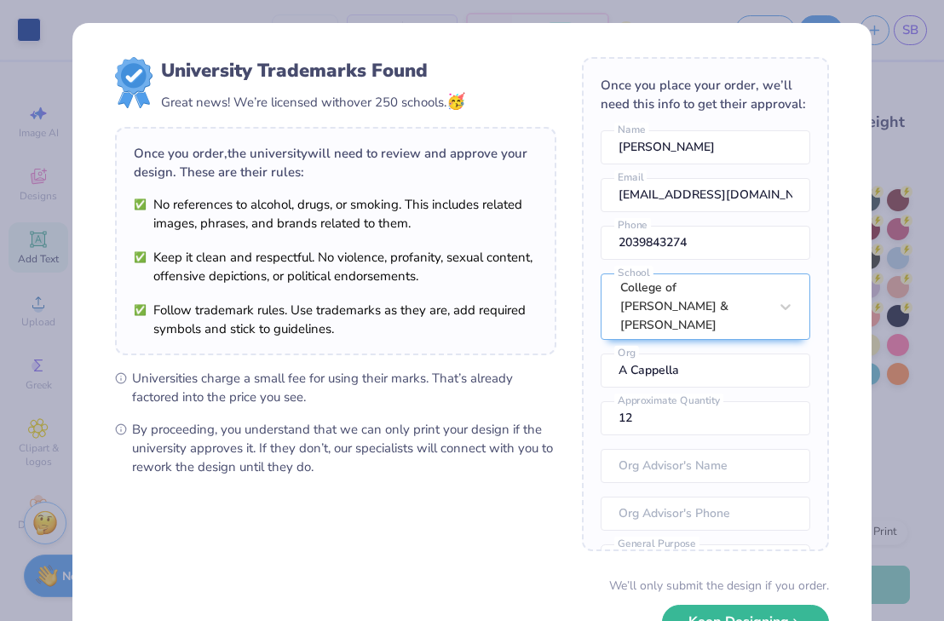
scroll to position [63, 0]
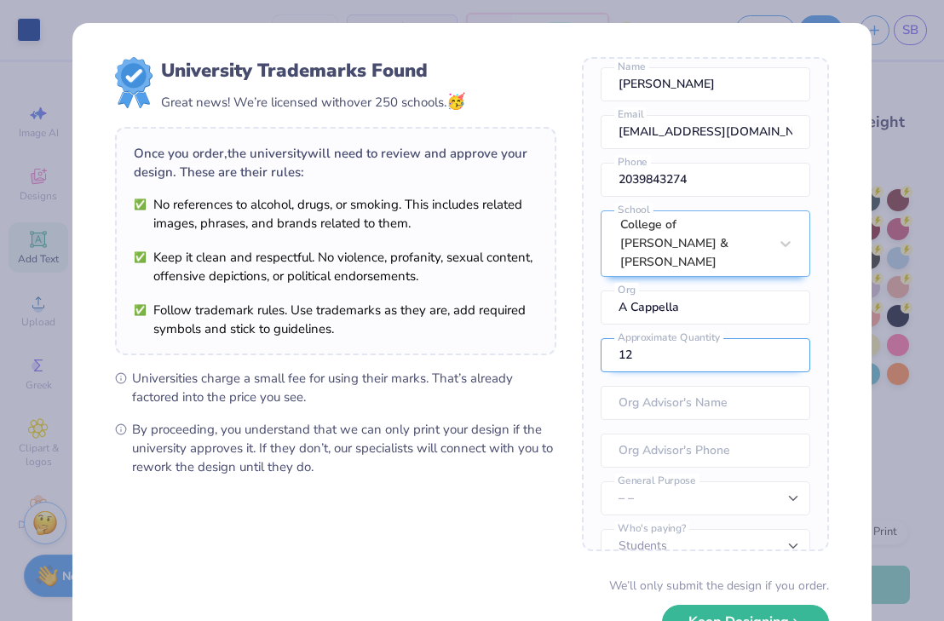
click at [661, 338] on input "12" at bounding box center [706, 355] width 210 height 34
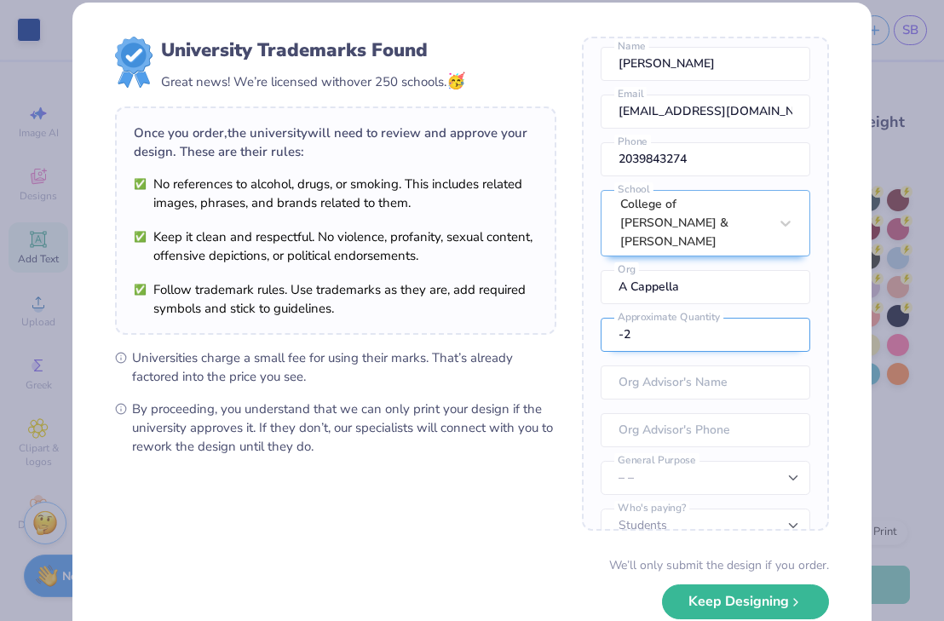
type input "-3"
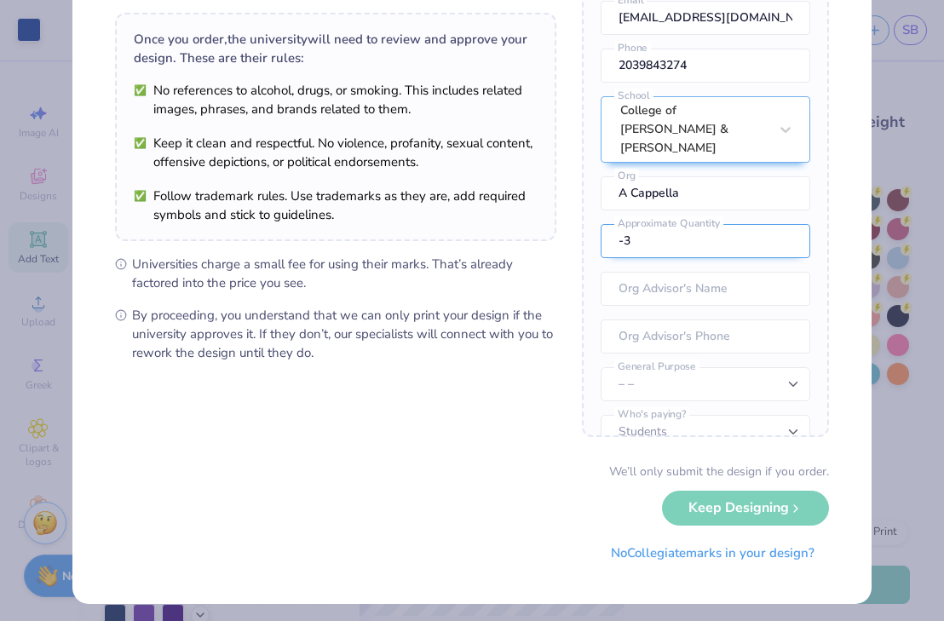
scroll to position [120, 0]
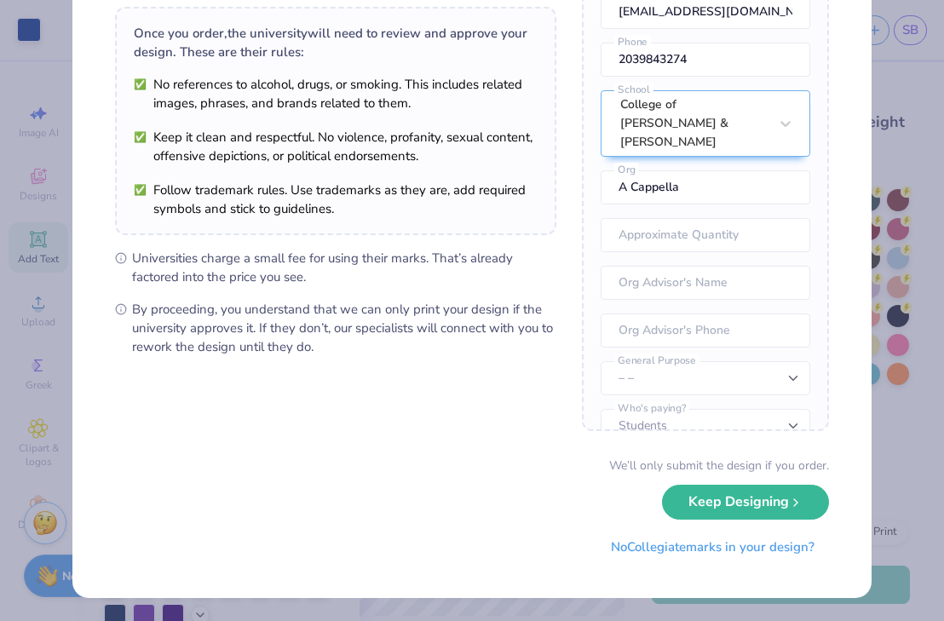
click at [883, 415] on div "University Trademarks Found Great news! We’re licensed with over 250 schools. 🥳…" at bounding box center [472, 310] width 944 height 621
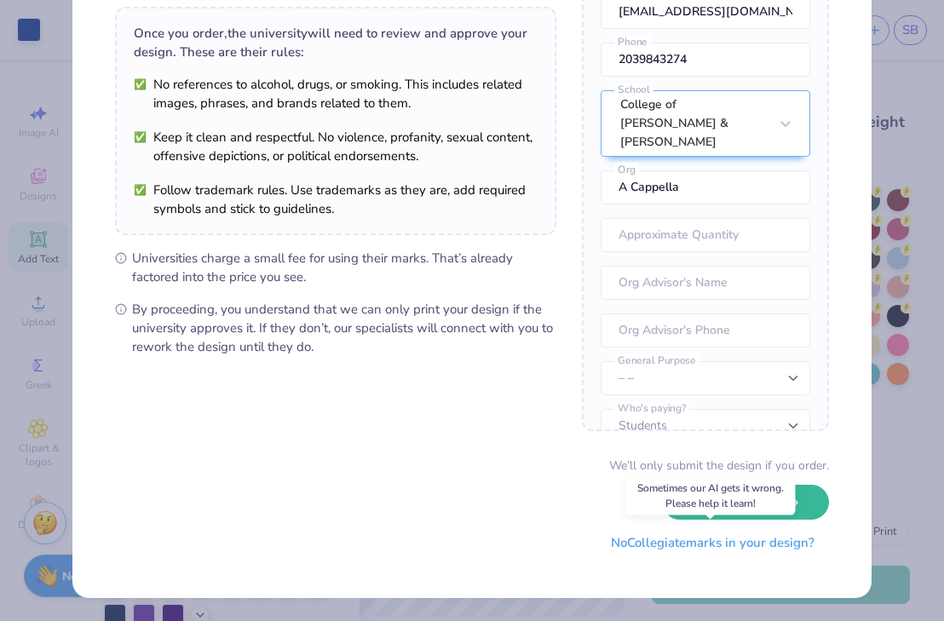
click at [787, 540] on button "No Collegiate marks in your design?" at bounding box center [713, 543] width 233 height 35
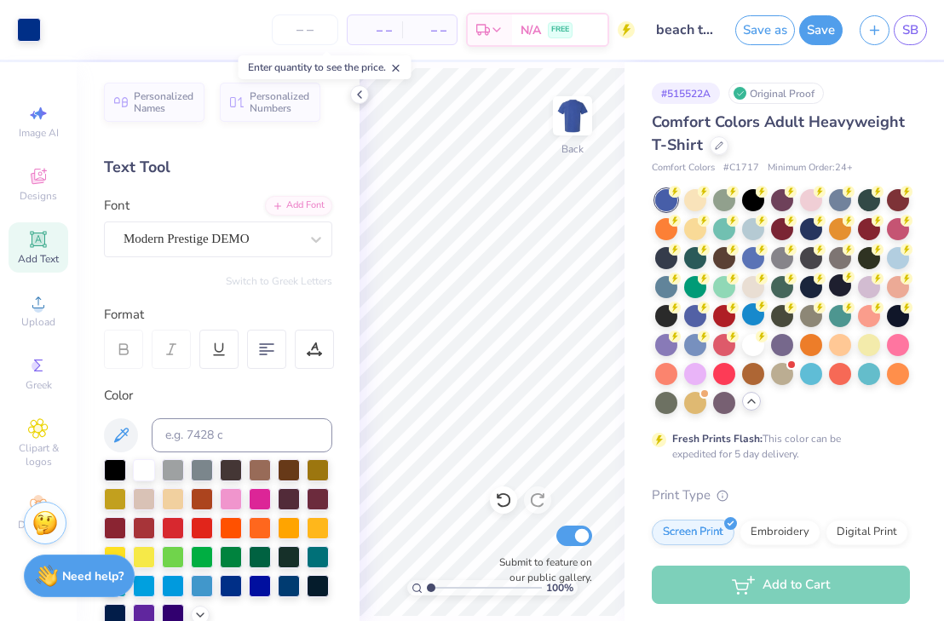
scroll to position [0, 0]
click at [355, 86] on div at bounding box center [359, 94] width 19 height 19
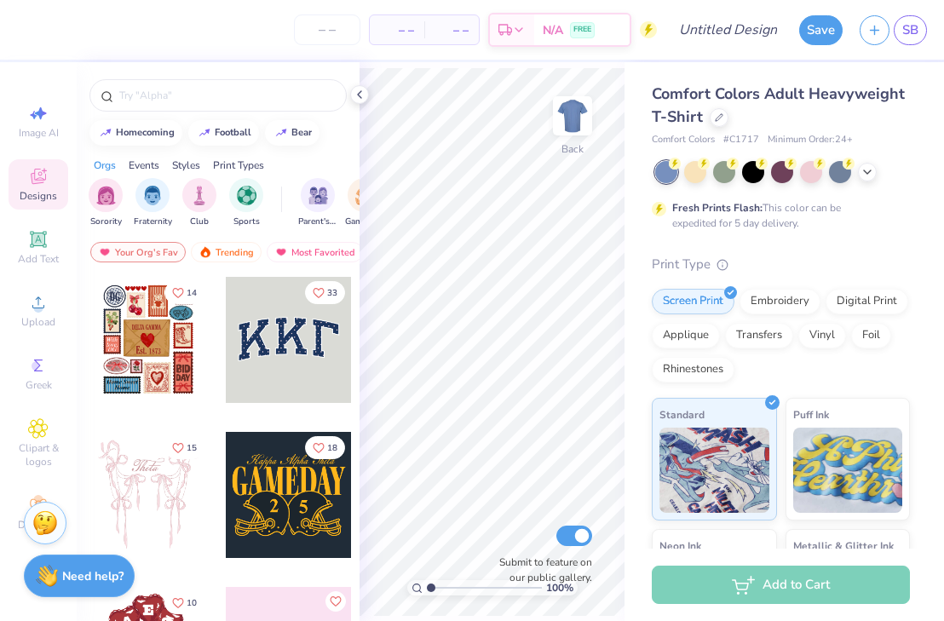
click at [692, 110] on span "Comfort Colors Adult Heavyweight T-Shirt" at bounding box center [778, 105] width 253 height 43
click at [711, 116] on div at bounding box center [719, 116] width 19 height 19
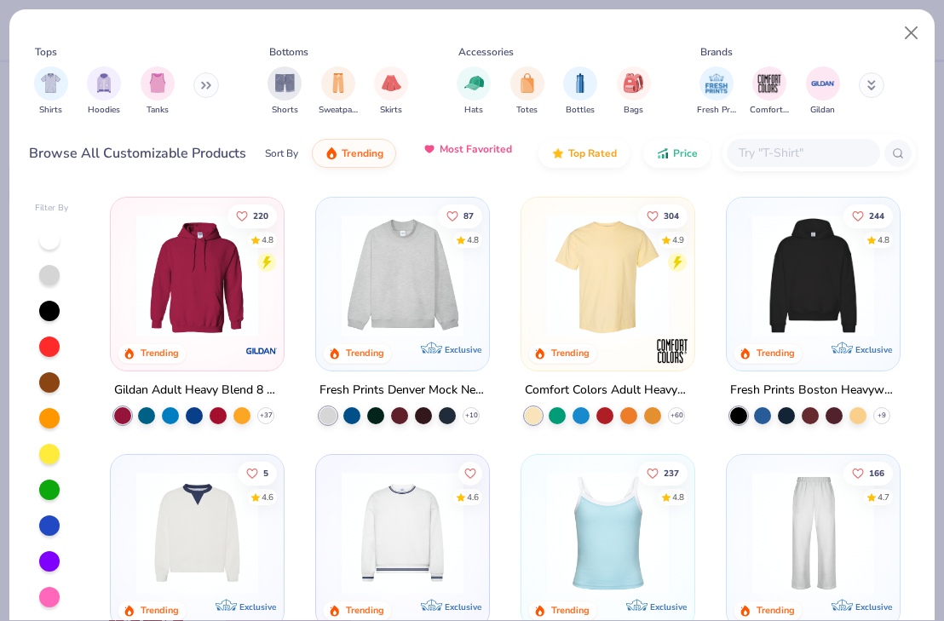
click at [497, 148] on span "Most Favorited" at bounding box center [476, 149] width 72 height 14
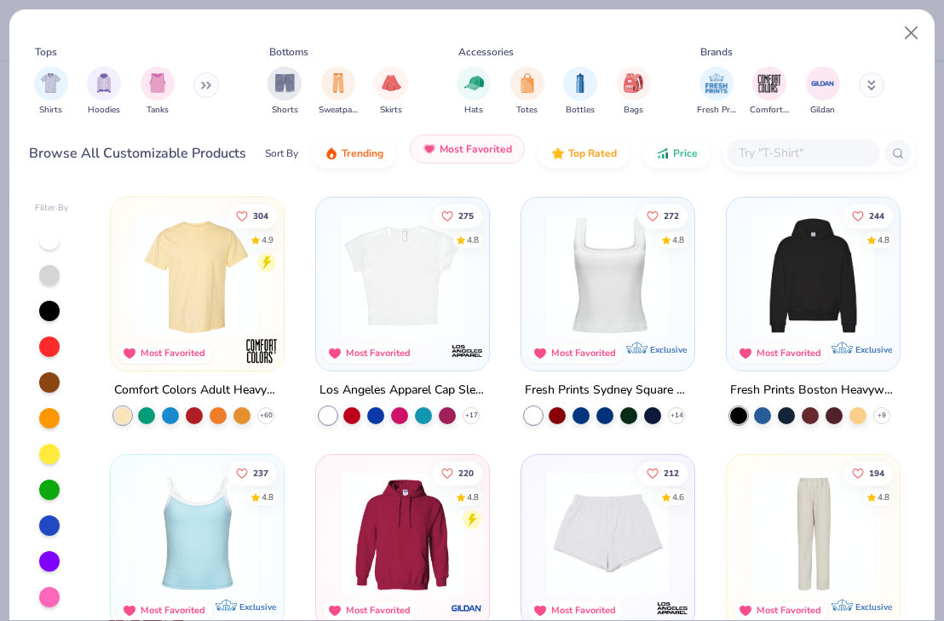
click at [497, 148] on span "Most Favorited" at bounding box center [476, 149] width 72 height 14
click at [372, 152] on span "Trending" at bounding box center [363, 149] width 42 height 14
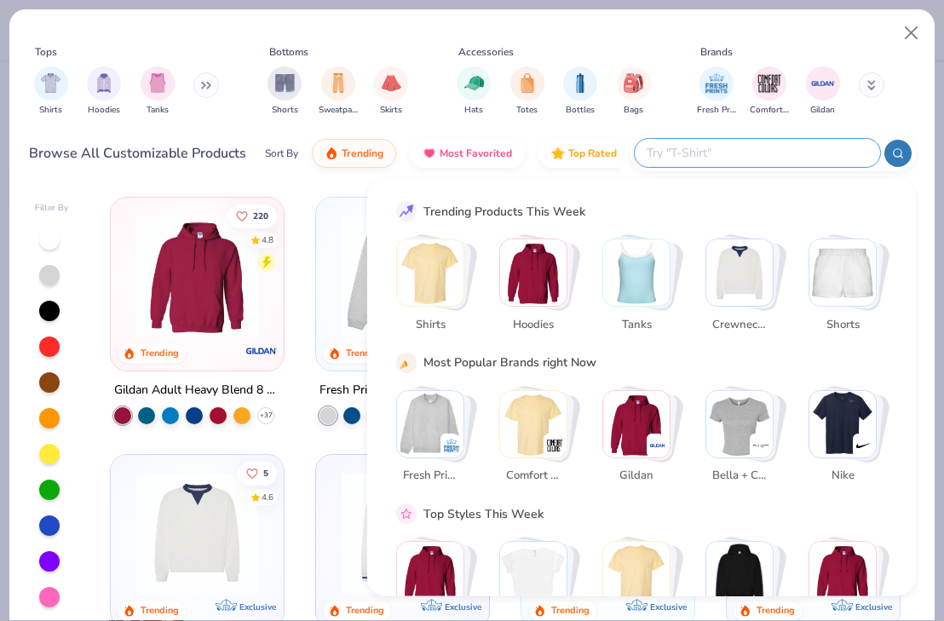
click at [764, 154] on input "text" at bounding box center [756, 153] width 223 height 20
click at [741, 414] on img "Stack Card Button Bella + Canvas" at bounding box center [740, 423] width 66 height 66
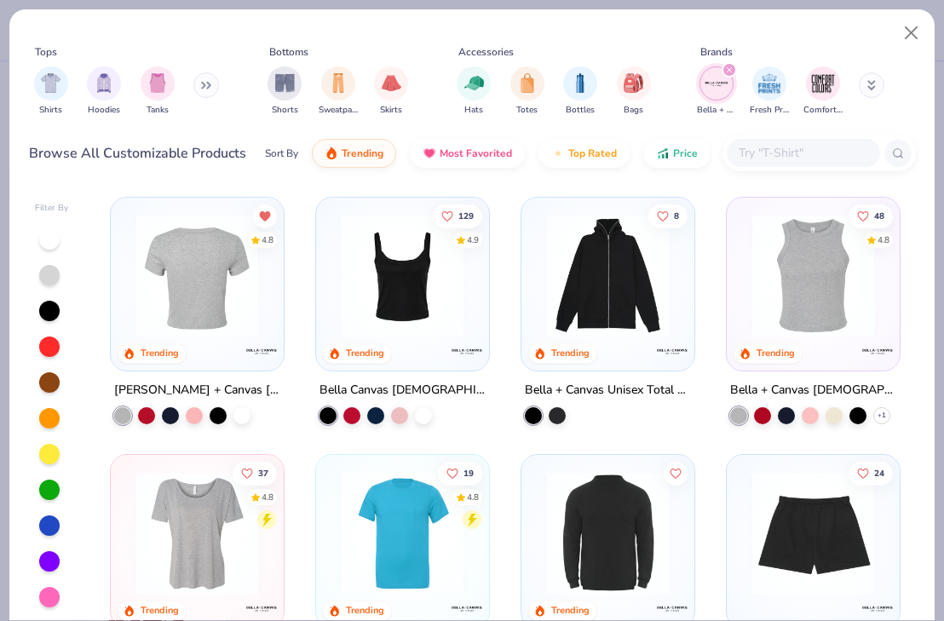
click at [129, 296] on img at bounding box center [59, 276] width 139 height 122
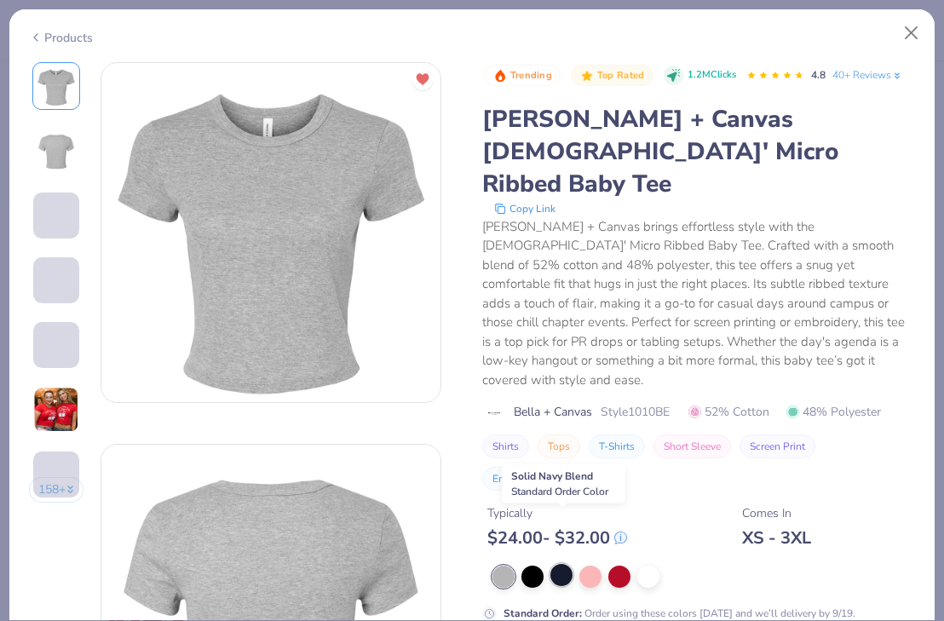
click at [562, 564] on div at bounding box center [562, 575] width 22 height 22
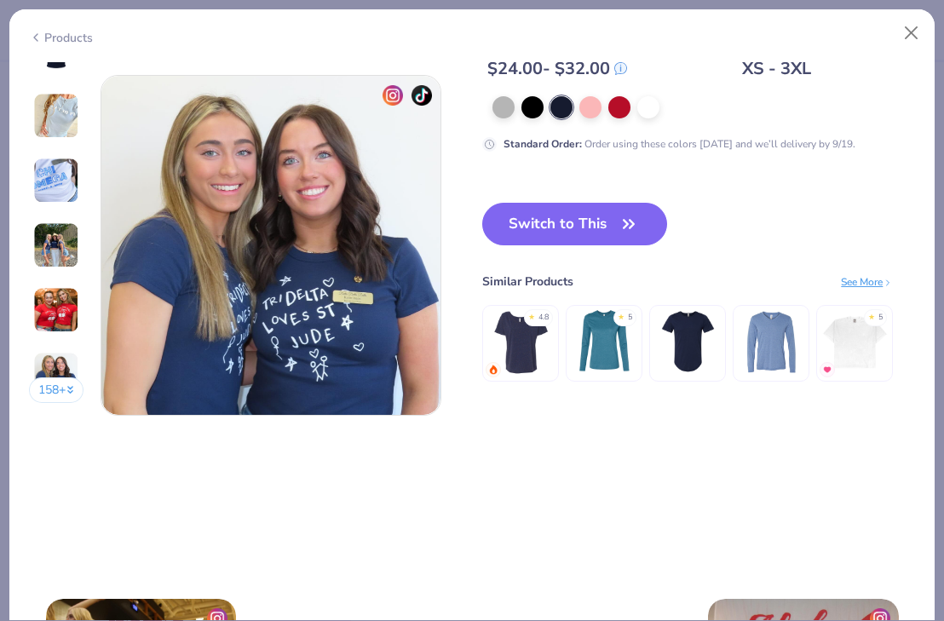
scroll to position [2276, 0]
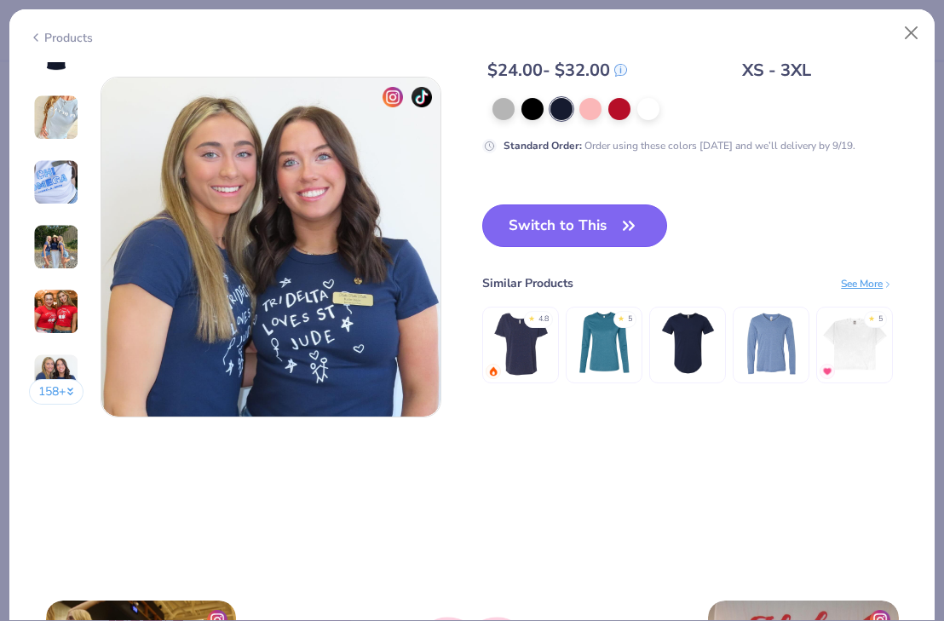
click at [613, 236] on button "Switch to This" at bounding box center [574, 226] width 185 height 43
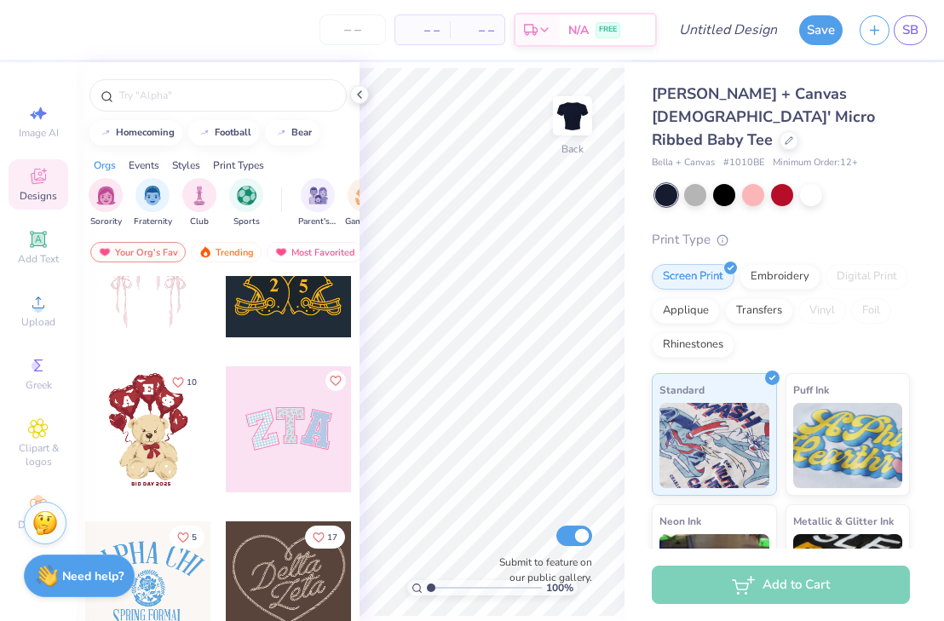
scroll to position [222, 0]
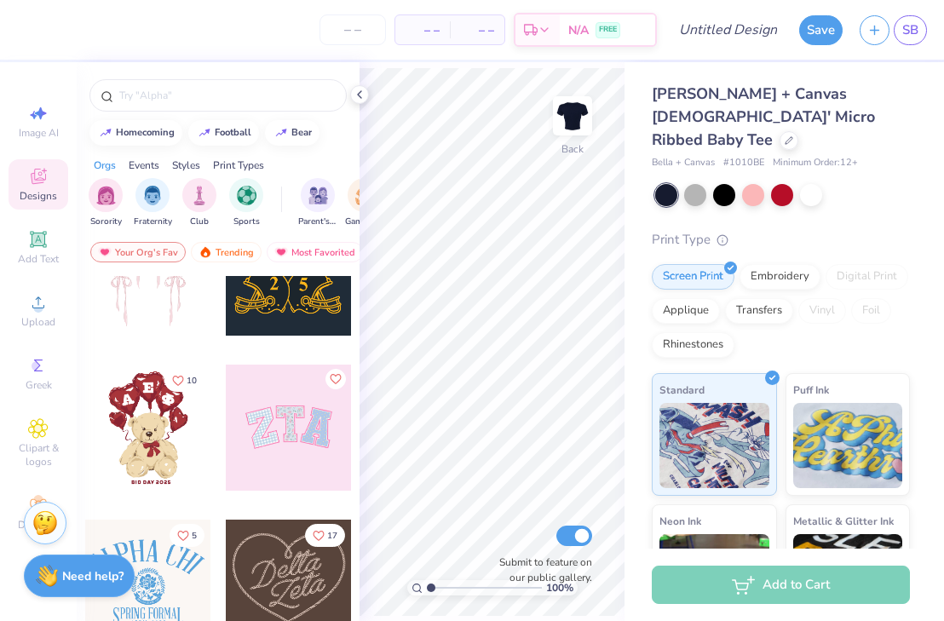
click at [147, 429] on div at bounding box center [148, 428] width 126 height 126
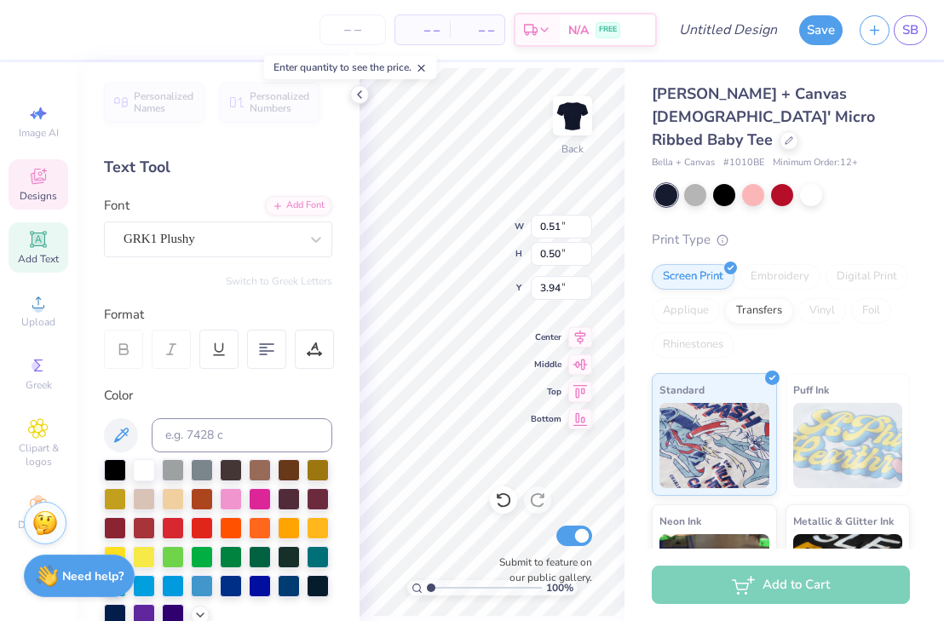
type textarea "R"
type input "1.33"
type input "1.58"
type input "3.00"
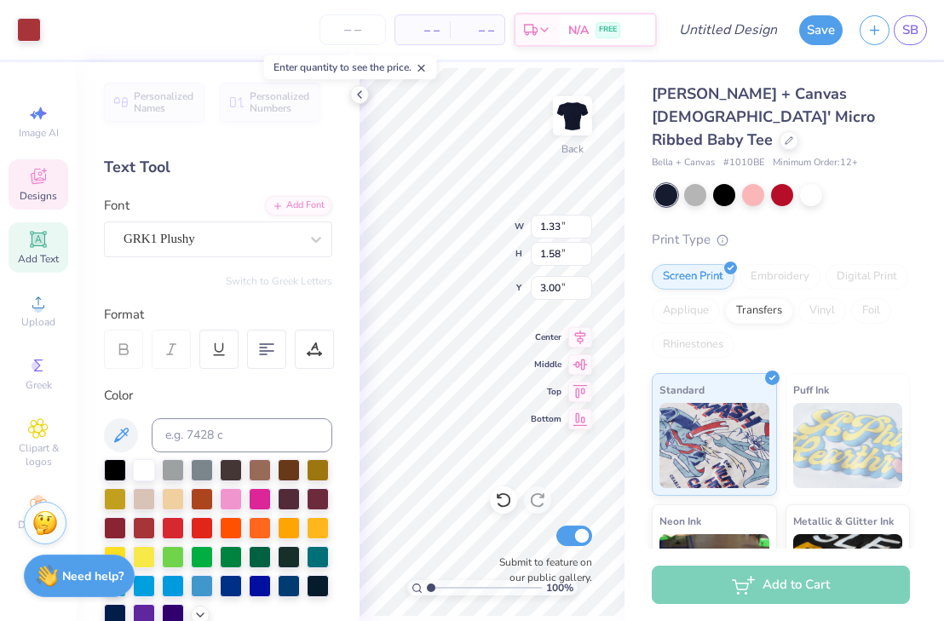
type input "0.45"
type input "0.50"
type input "3.93"
type textarea "r"
type input "0.45"
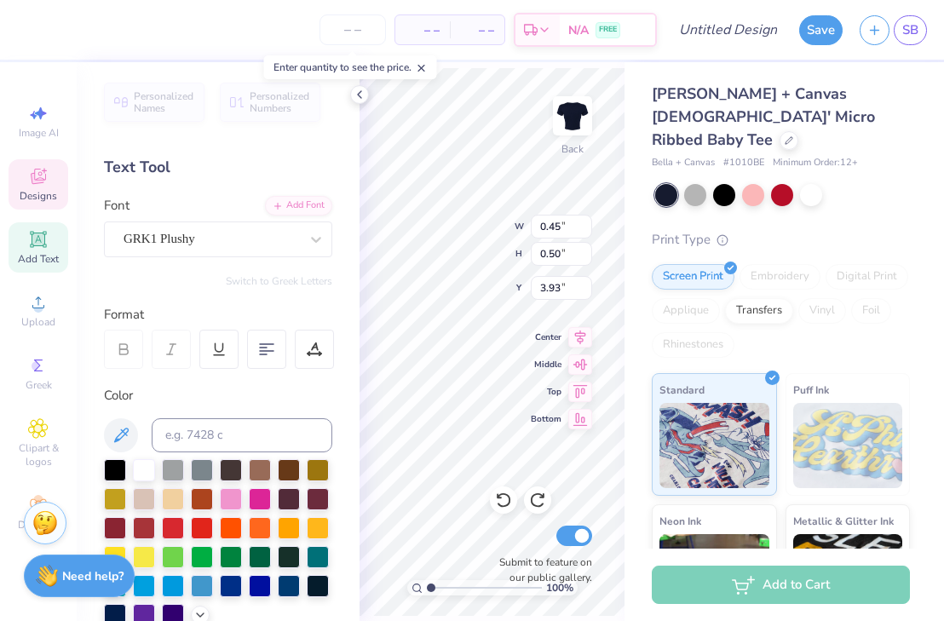
type input "3.46"
type input "0.52"
type input "0.53"
type input "3.91"
type textarea "F"
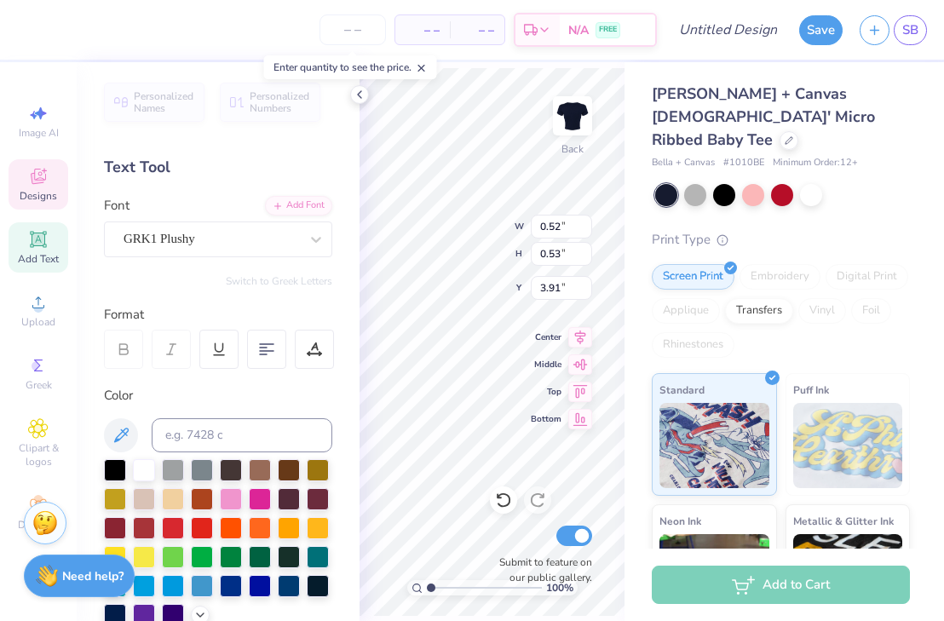
type textarea "v"
type textarea "a cappella"
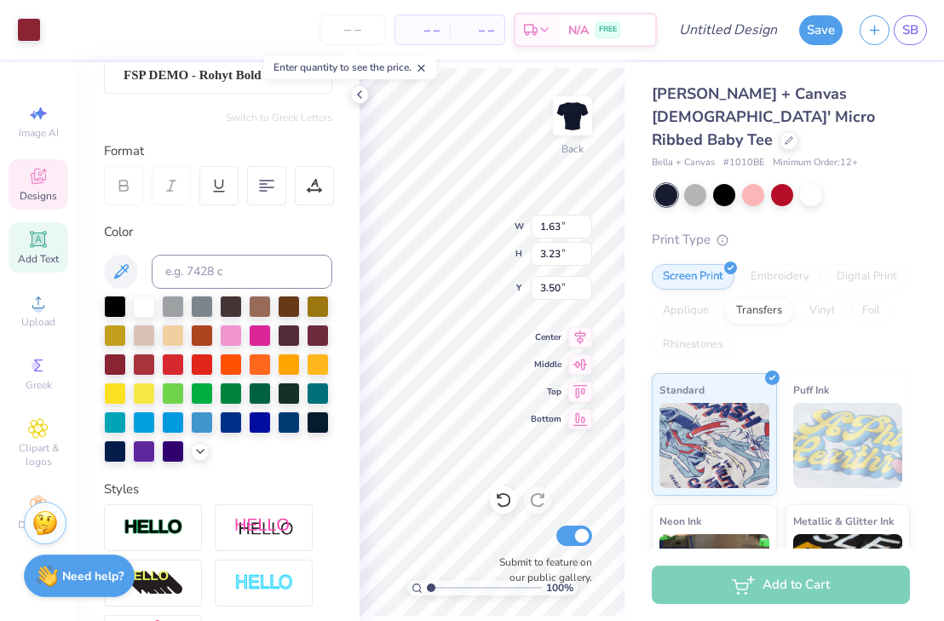
scroll to position [169, 0]
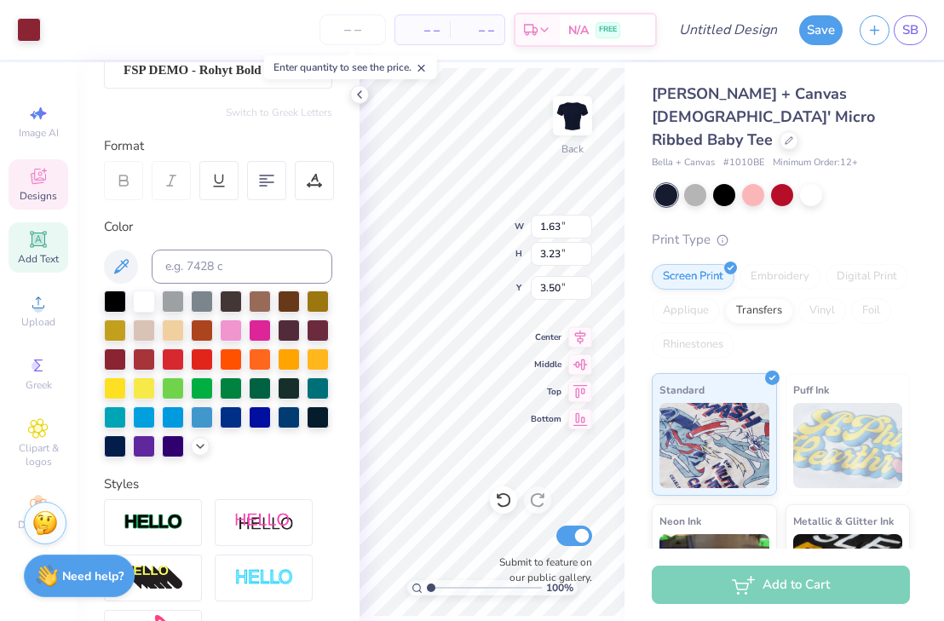
type input "2.37"
type input "2.66"
type input "4.81"
type input "0.74"
type input "0.70"
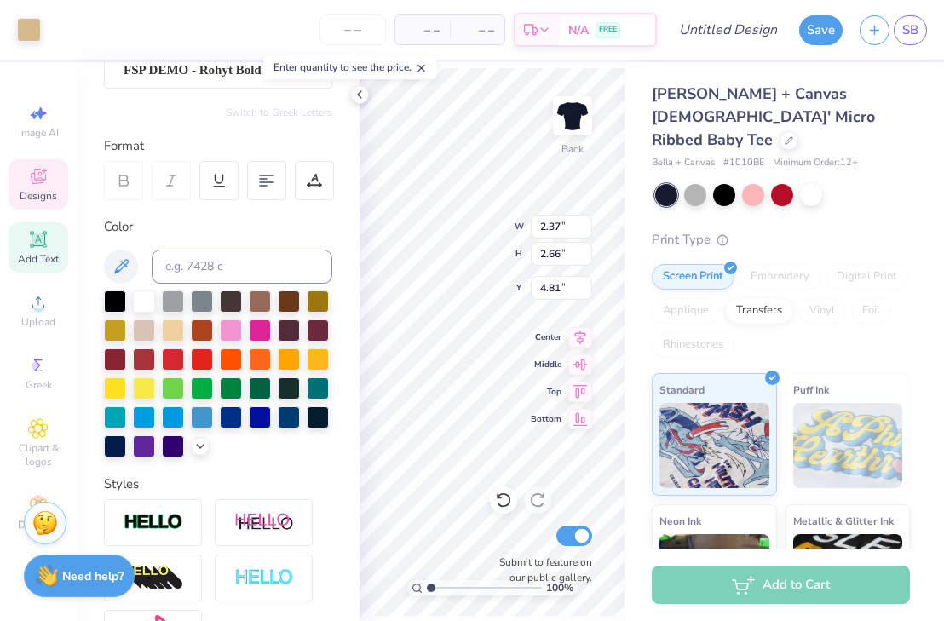
type input "5.87"
click at [257, 411] on div at bounding box center [260, 416] width 22 height 22
type input "0.54"
type input "0.26"
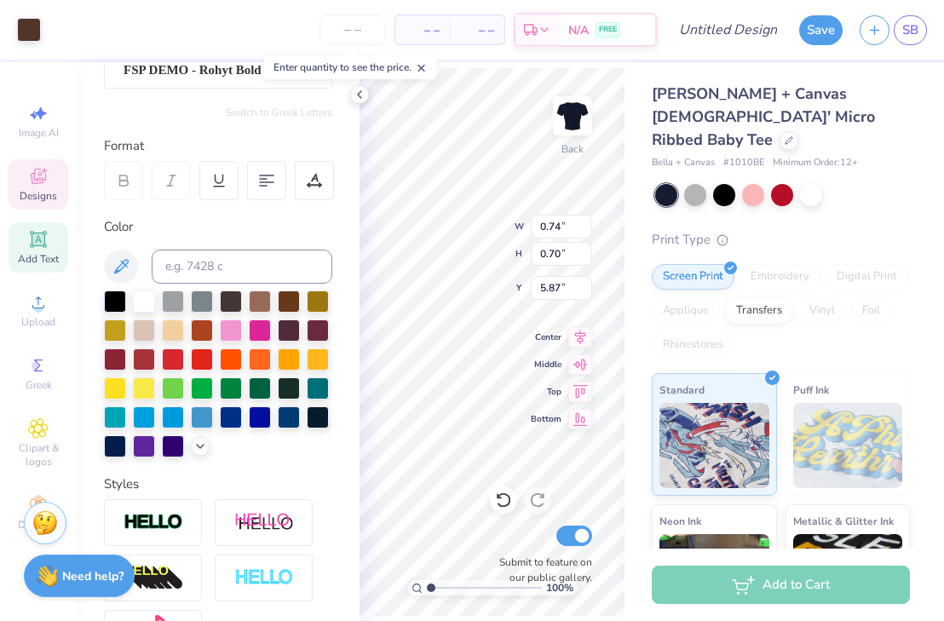
type input "5.96"
click at [256, 418] on div at bounding box center [260, 416] width 22 height 22
type input "1.24"
type input "0.66"
type input "3.04"
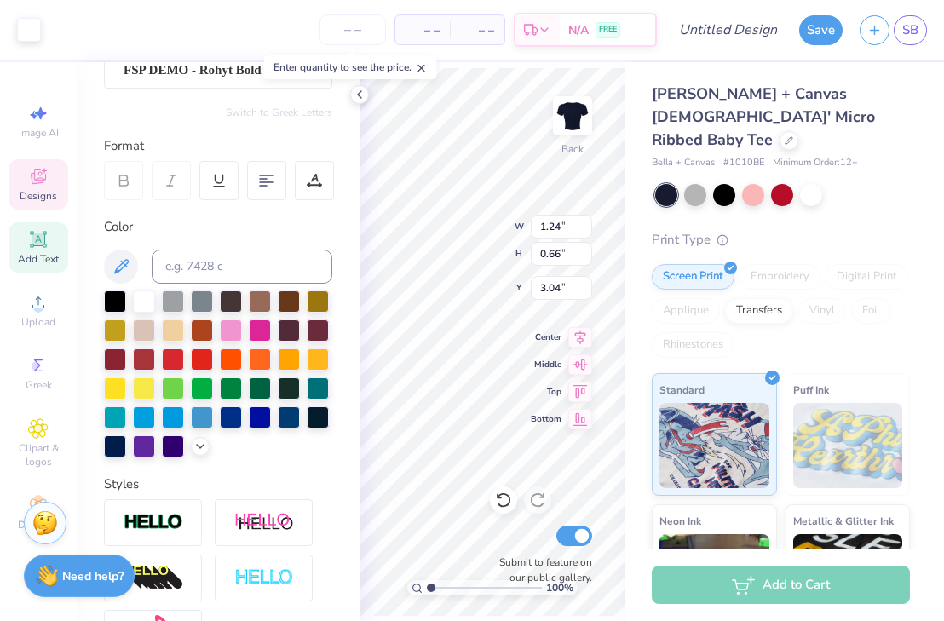
click at [455, 238] on div "100 % Back W 1.24 1.24 " H 0.66 0.66 " Y 3.04 3.04 " Center Middle Top Bottom S…" at bounding box center [492, 341] width 265 height 559
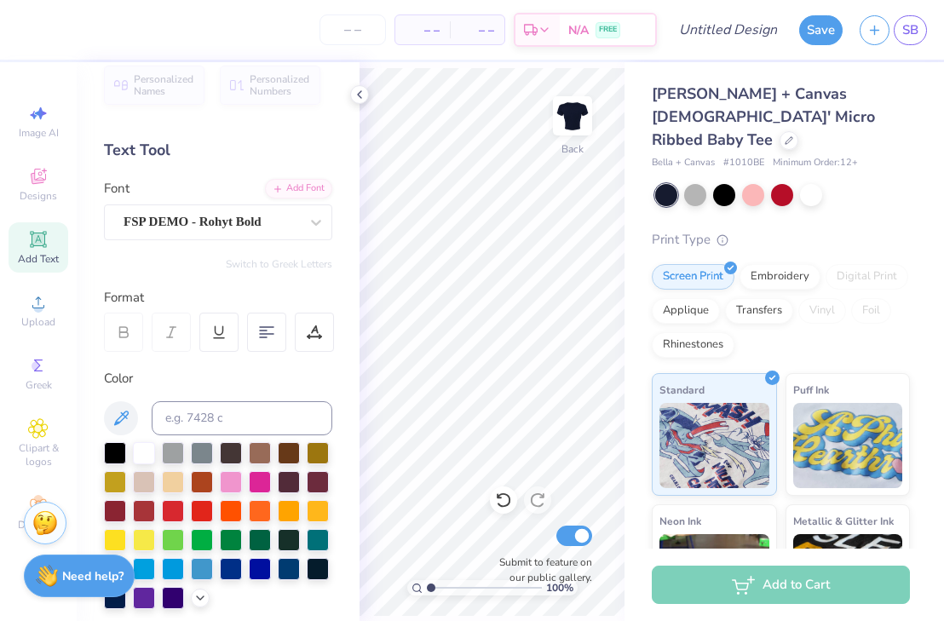
scroll to position [0, 0]
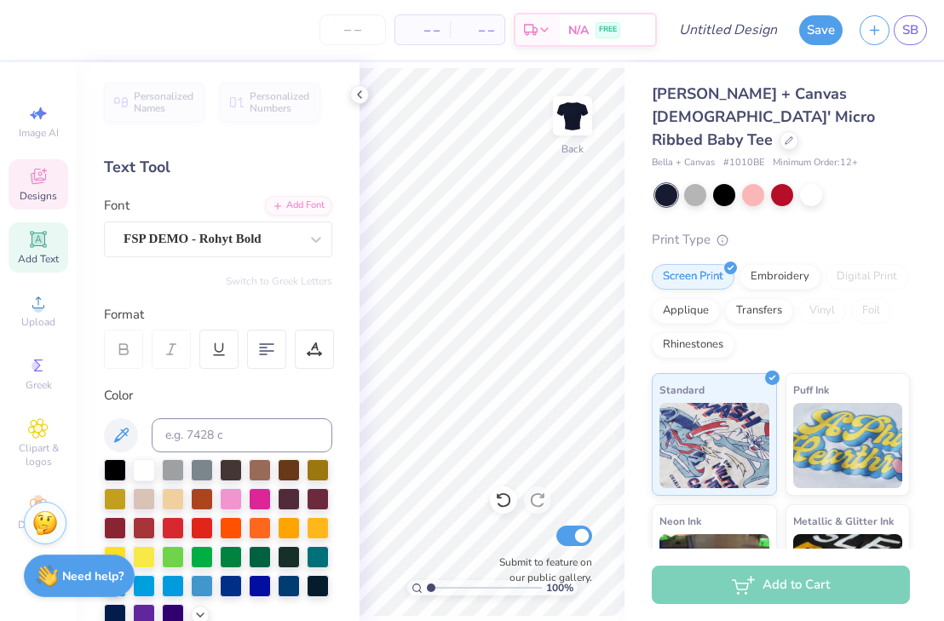
click at [38, 172] on icon at bounding box center [38, 176] width 15 height 15
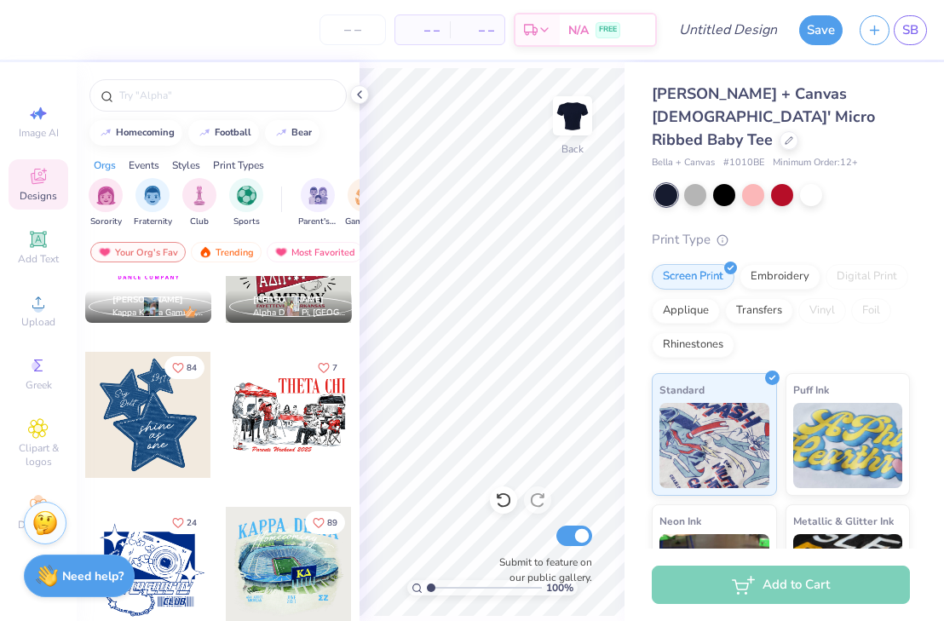
scroll to position [1343, 0]
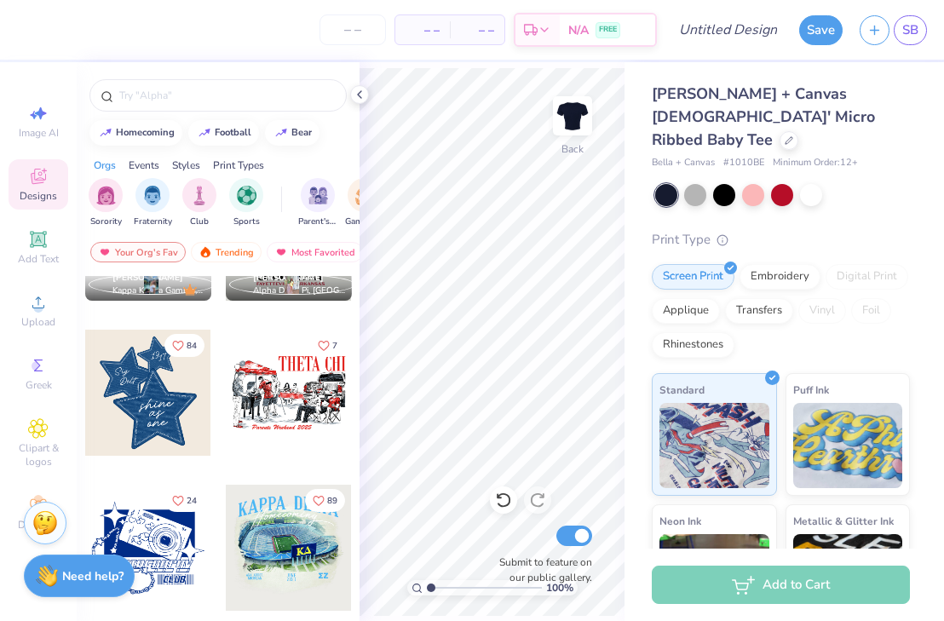
click at [160, 404] on div at bounding box center [148, 393] width 126 height 126
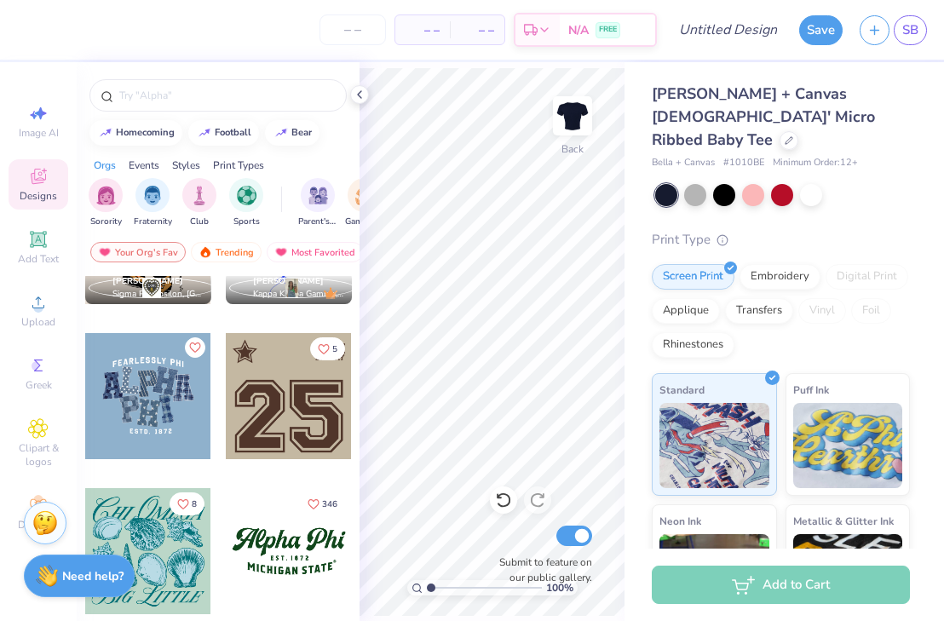
scroll to position [1806, 0]
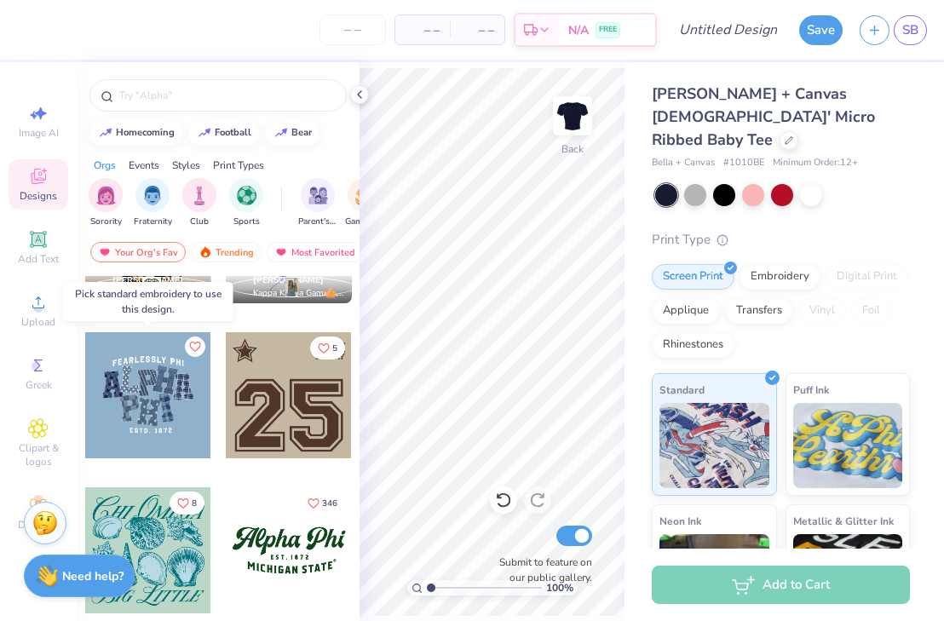
click at [177, 410] on div at bounding box center [148, 395] width 126 height 126
click at [153, 402] on div at bounding box center [148, 395] width 126 height 126
click at [144, 388] on div at bounding box center [148, 395] width 126 height 126
click at [776, 262] on div "Embroidery" at bounding box center [780, 275] width 81 height 26
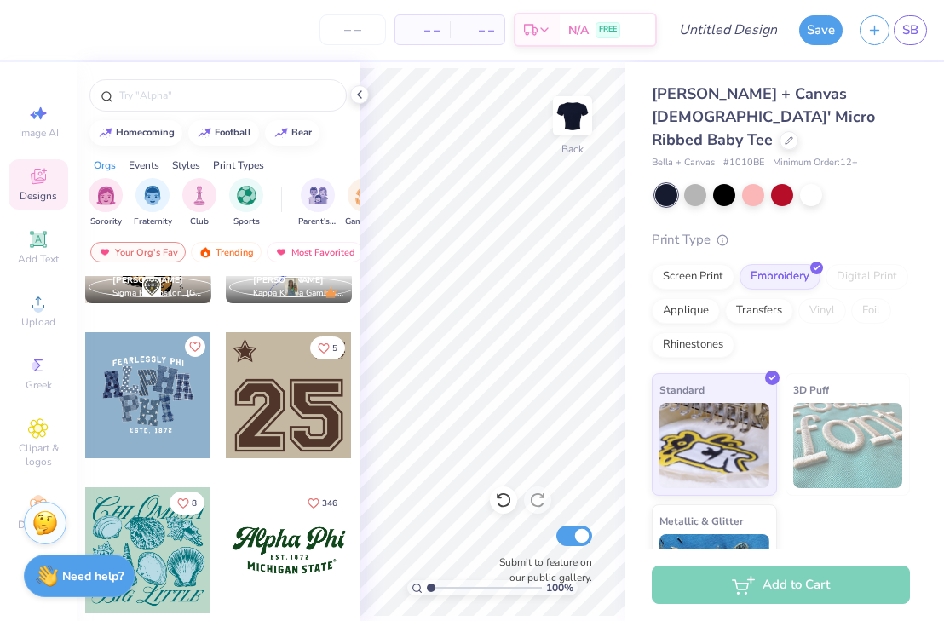
click at [160, 399] on div at bounding box center [148, 395] width 126 height 126
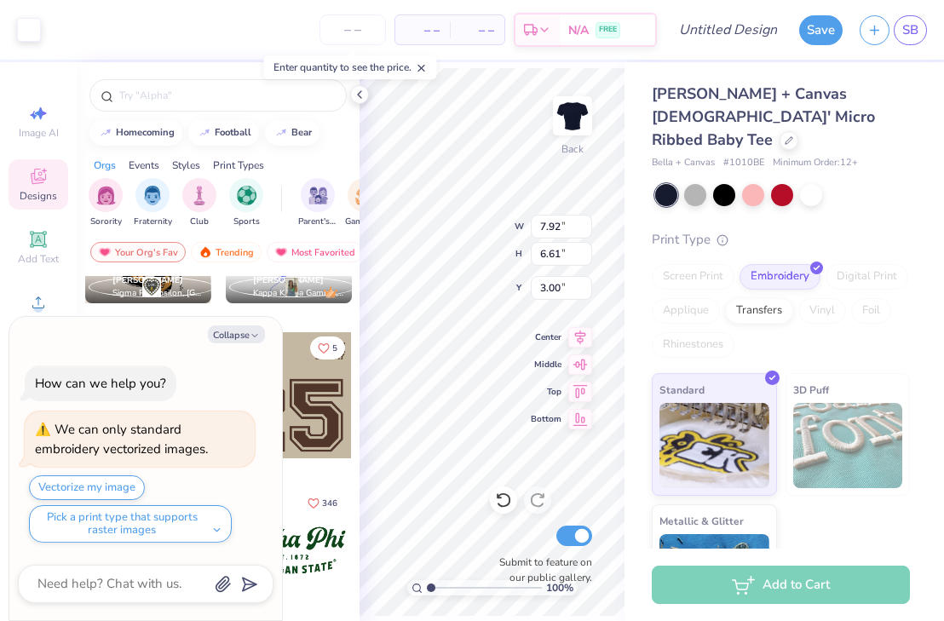
type textarea "x"
type input "7.59"
type input "6.34"
type textarea "x"
